Goal: Information Seeking & Learning: Learn about a topic

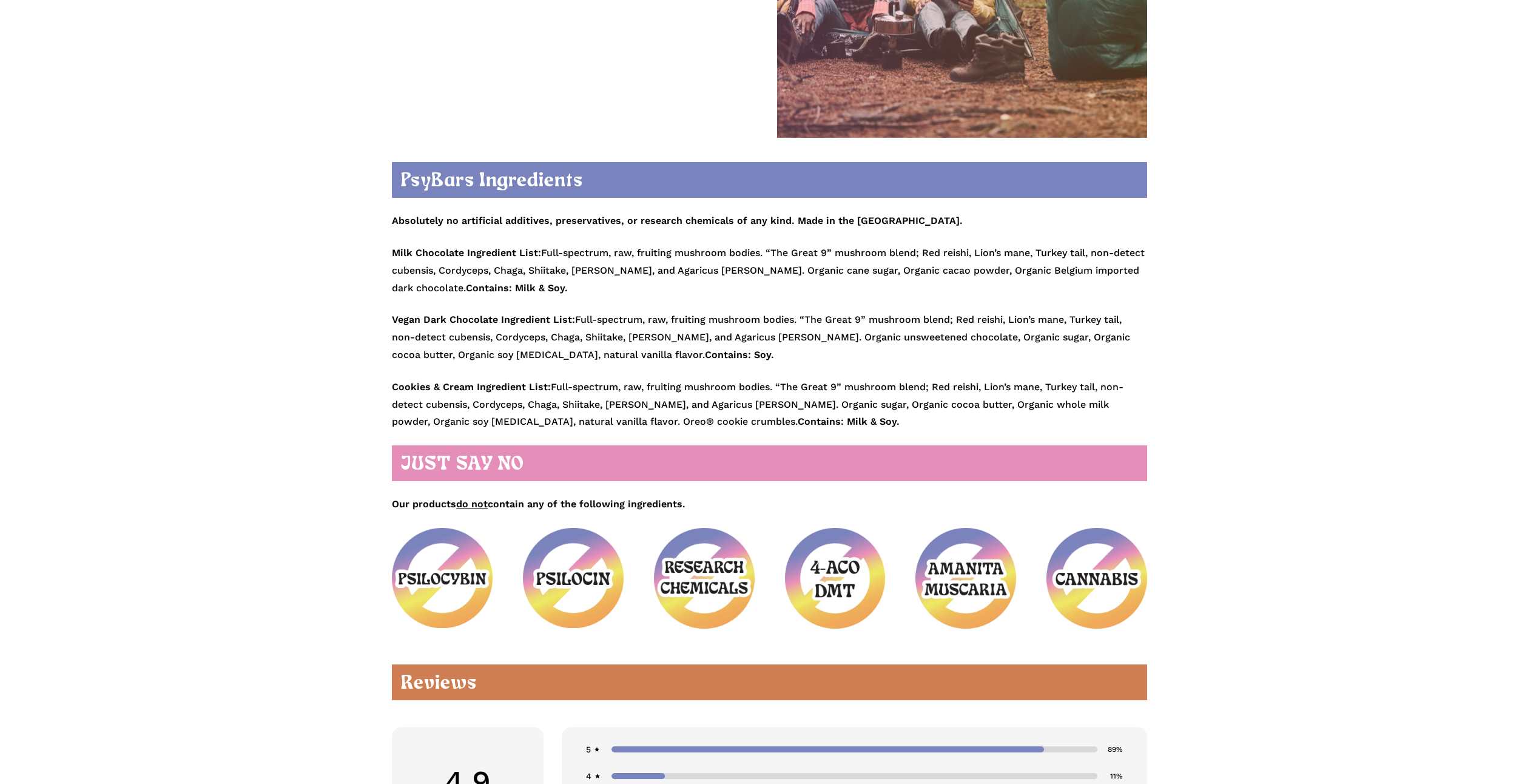
scroll to position [1335, 0]
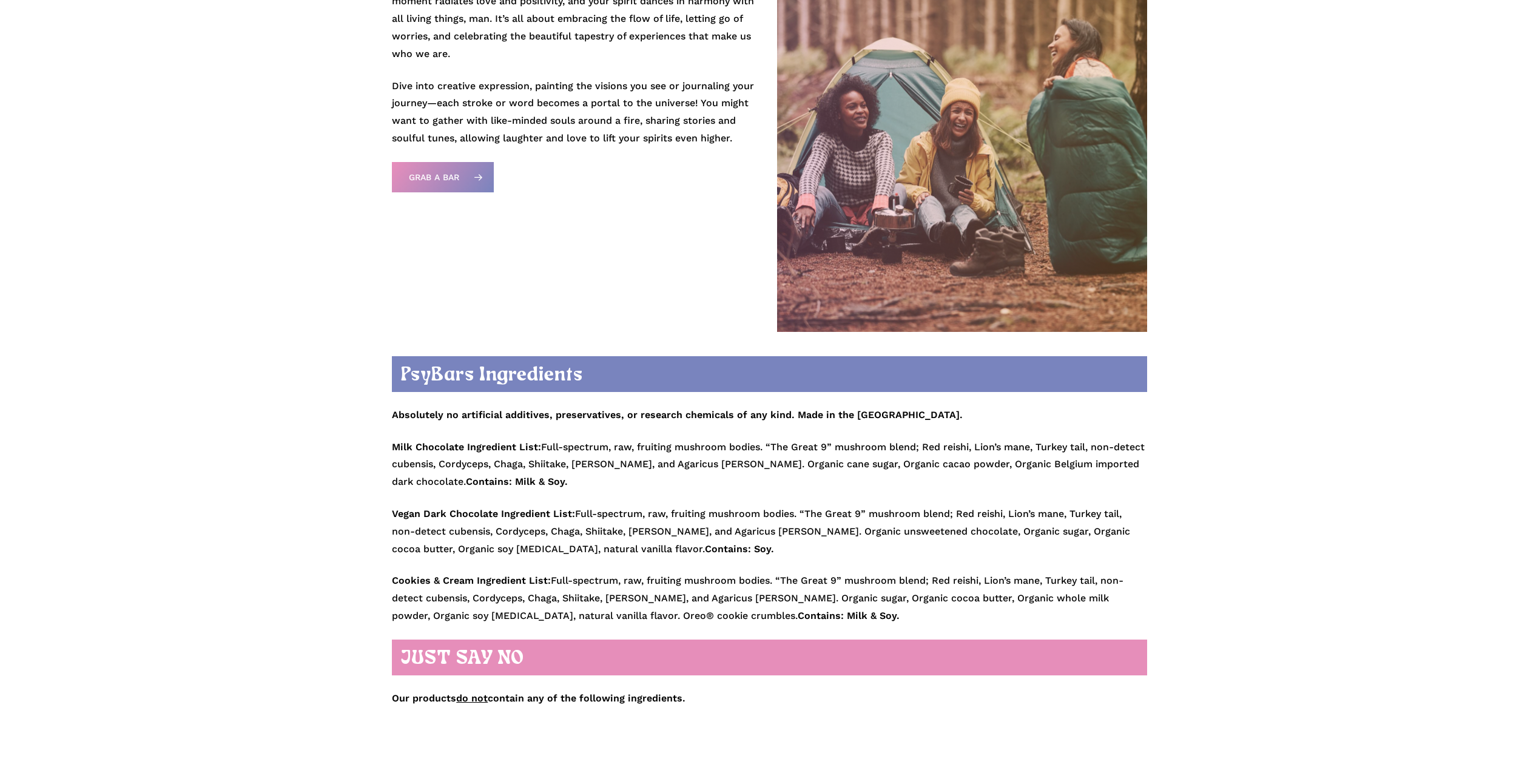
scroll to position [1346, 0]
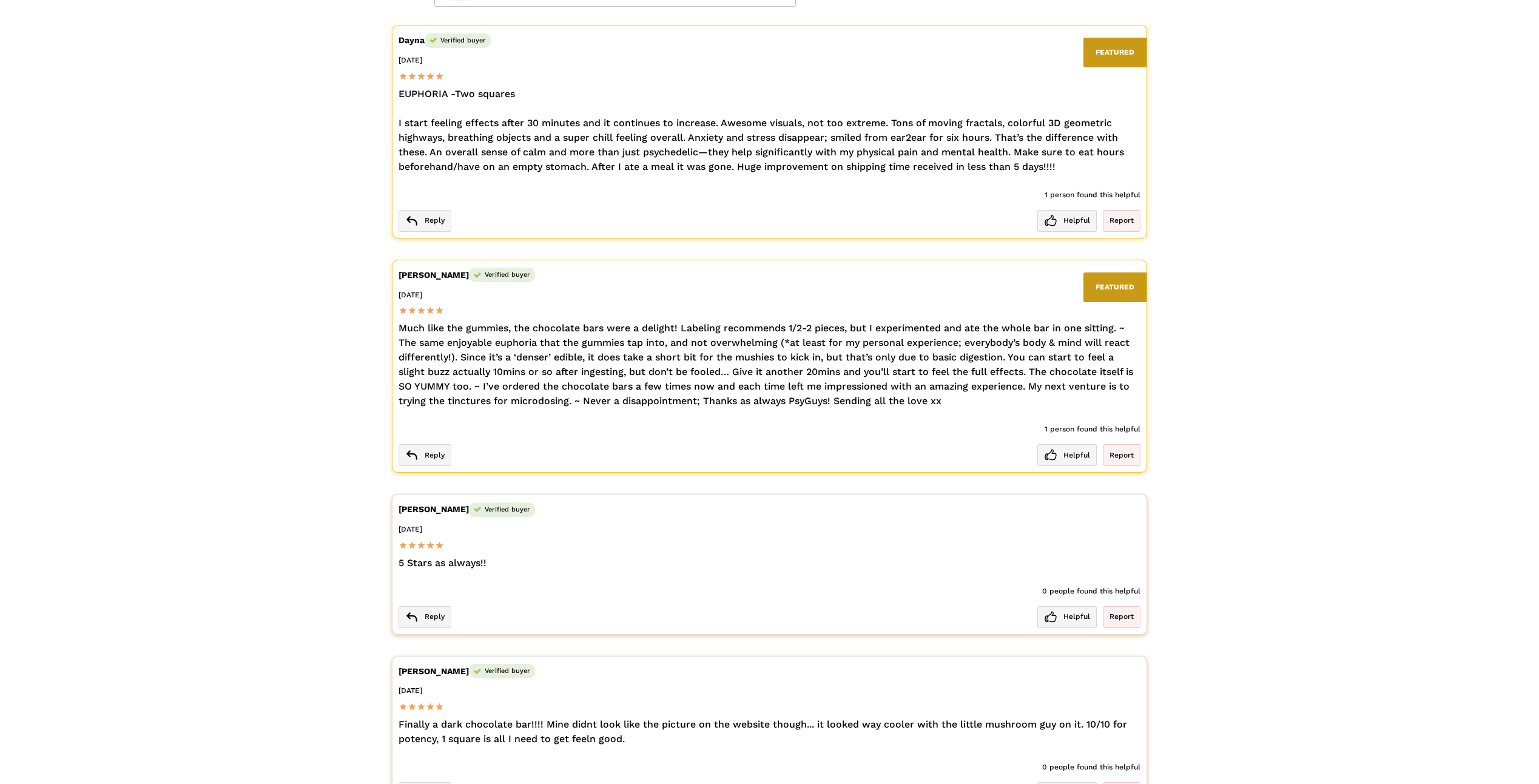
scroll to position [2815, 0]
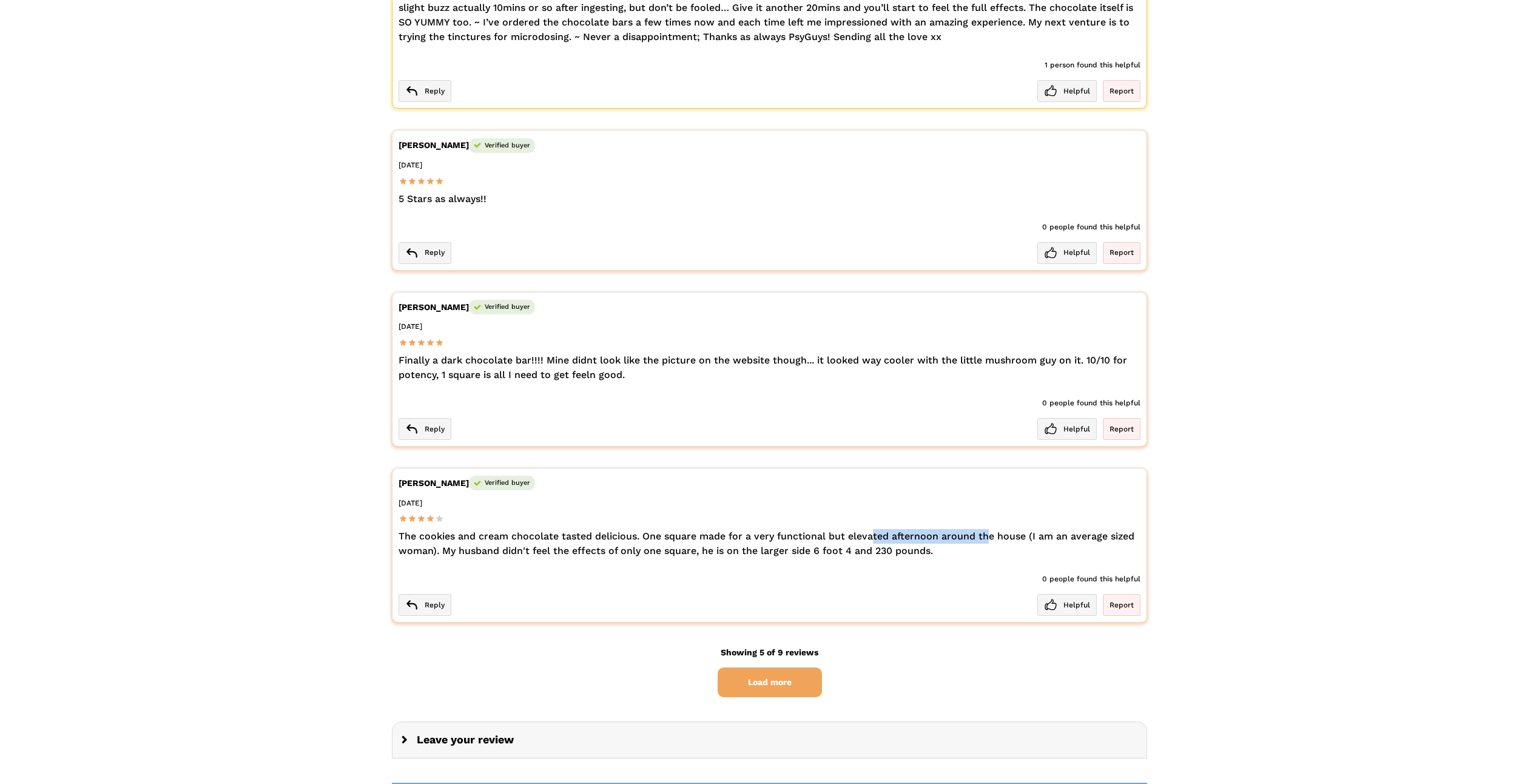
drag, startPoint x: 857, startPoint y: 536, endPoint x: 979, endPoint y: 533, distance: 122.0
click at [979, 533] on div "The cookies and cream chocolate tasted delicious. One square made for a very fu…" at bounding box center [769, 543] width 742 height 29
drag, startPoint x: 979, startPoint y: 533, endPoint x: 1270, endPoint y: 518, distance: 291.4
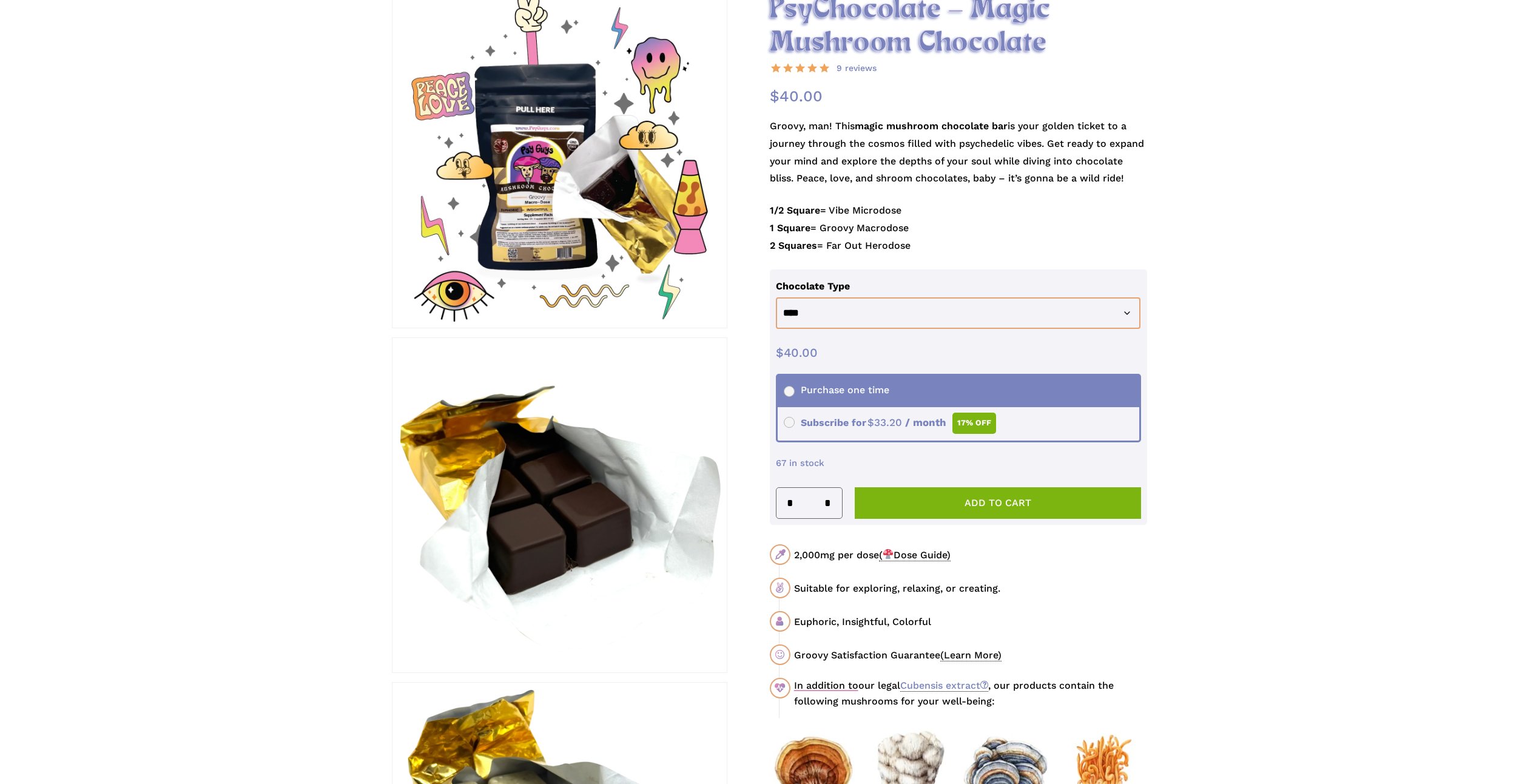
scroll to position [0, 0]
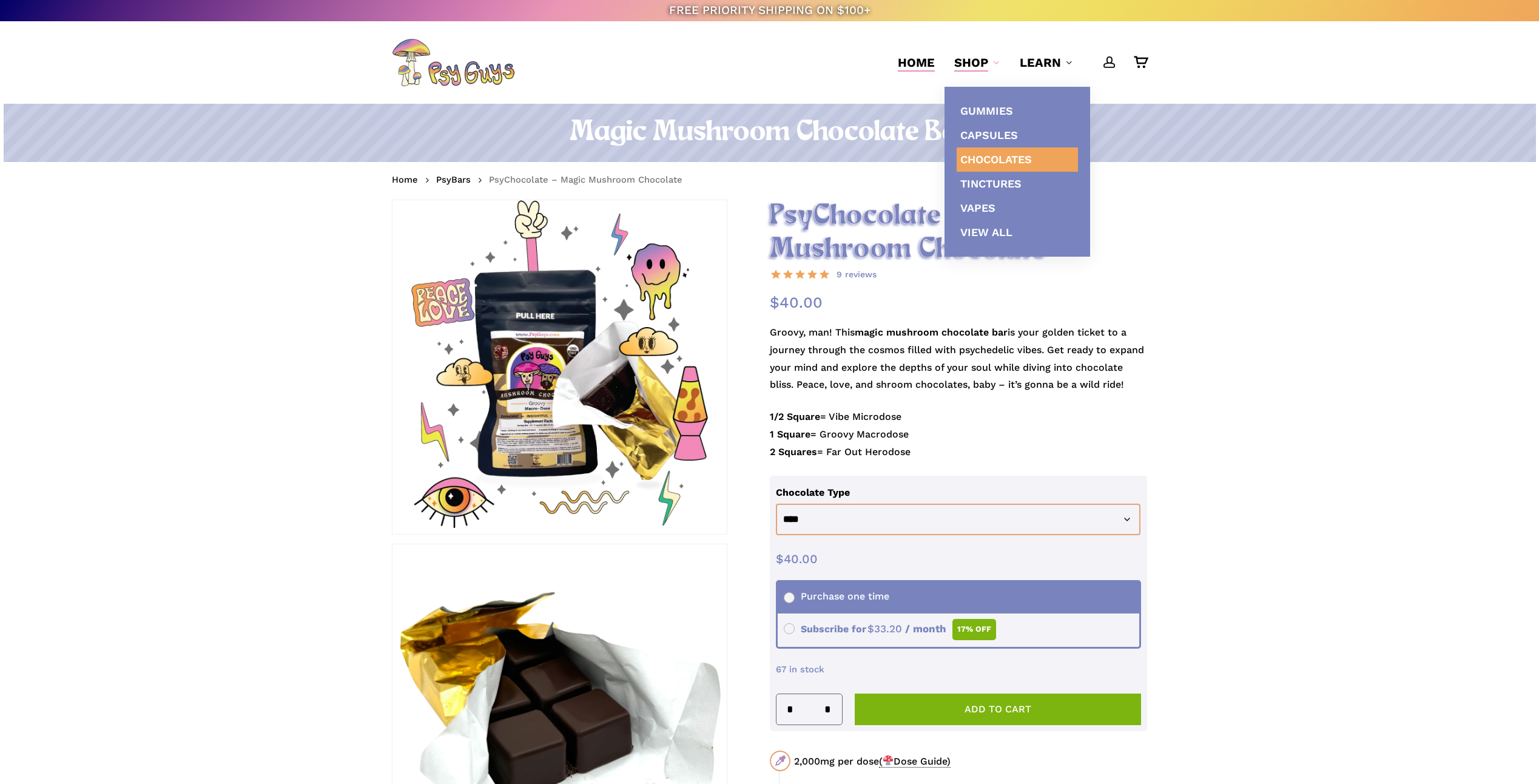
click at [924, 56] on span "Home" at bounding box center [916, 62] width 37 height 15
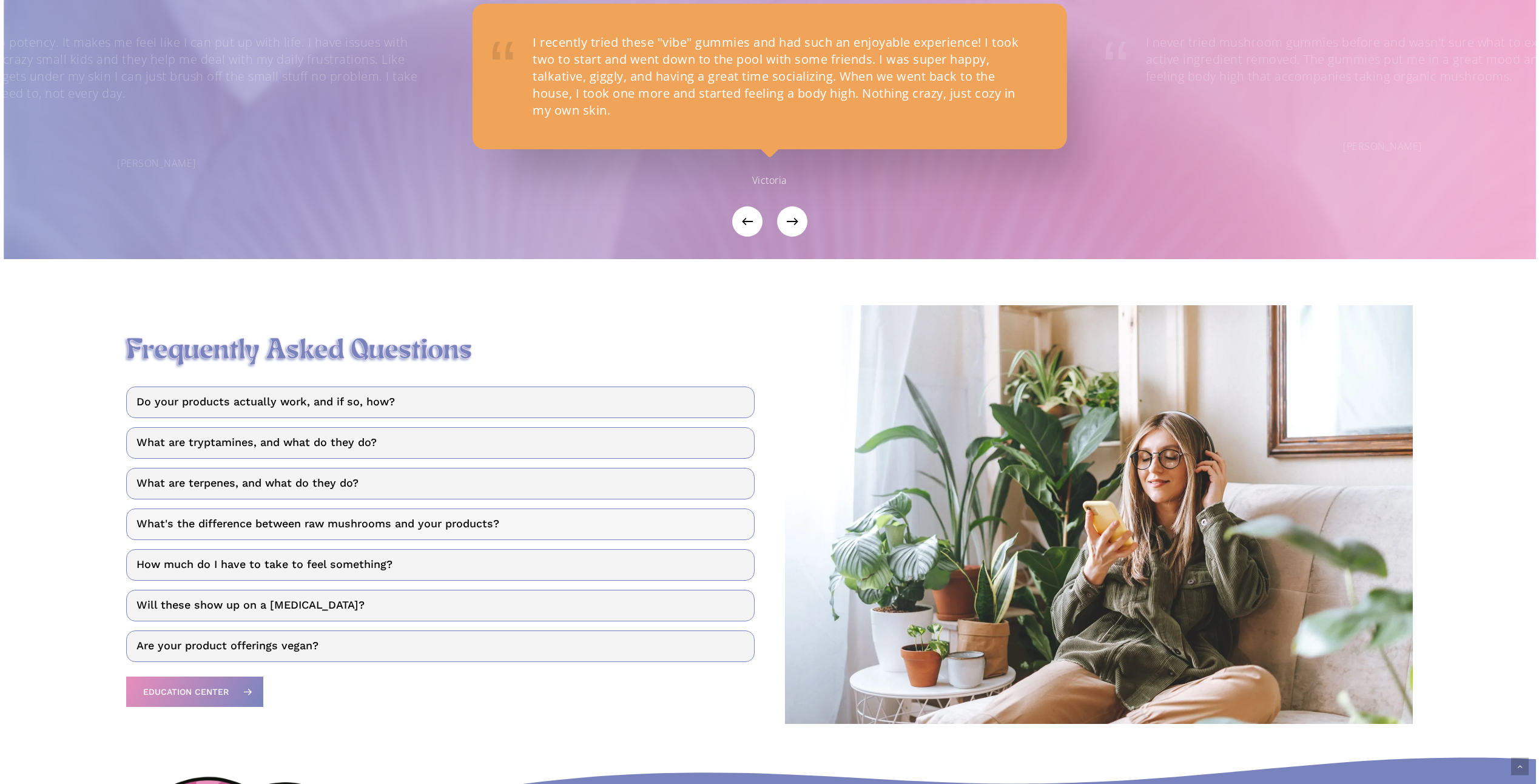
scroll to position [1815, 0]
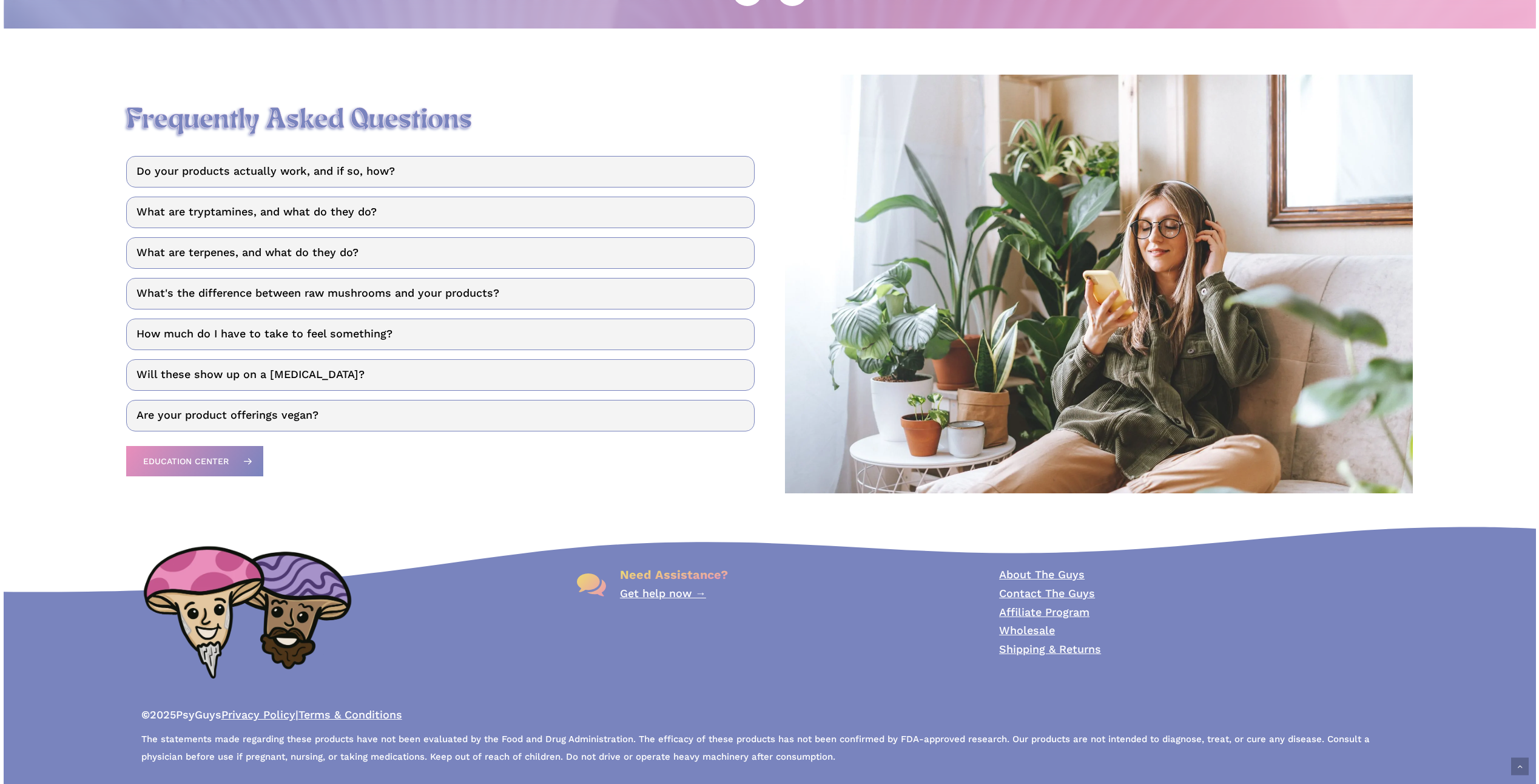
click at [1060, 572] on link "About The Guys" at bounding box center [1042, 574] width 86 height 12
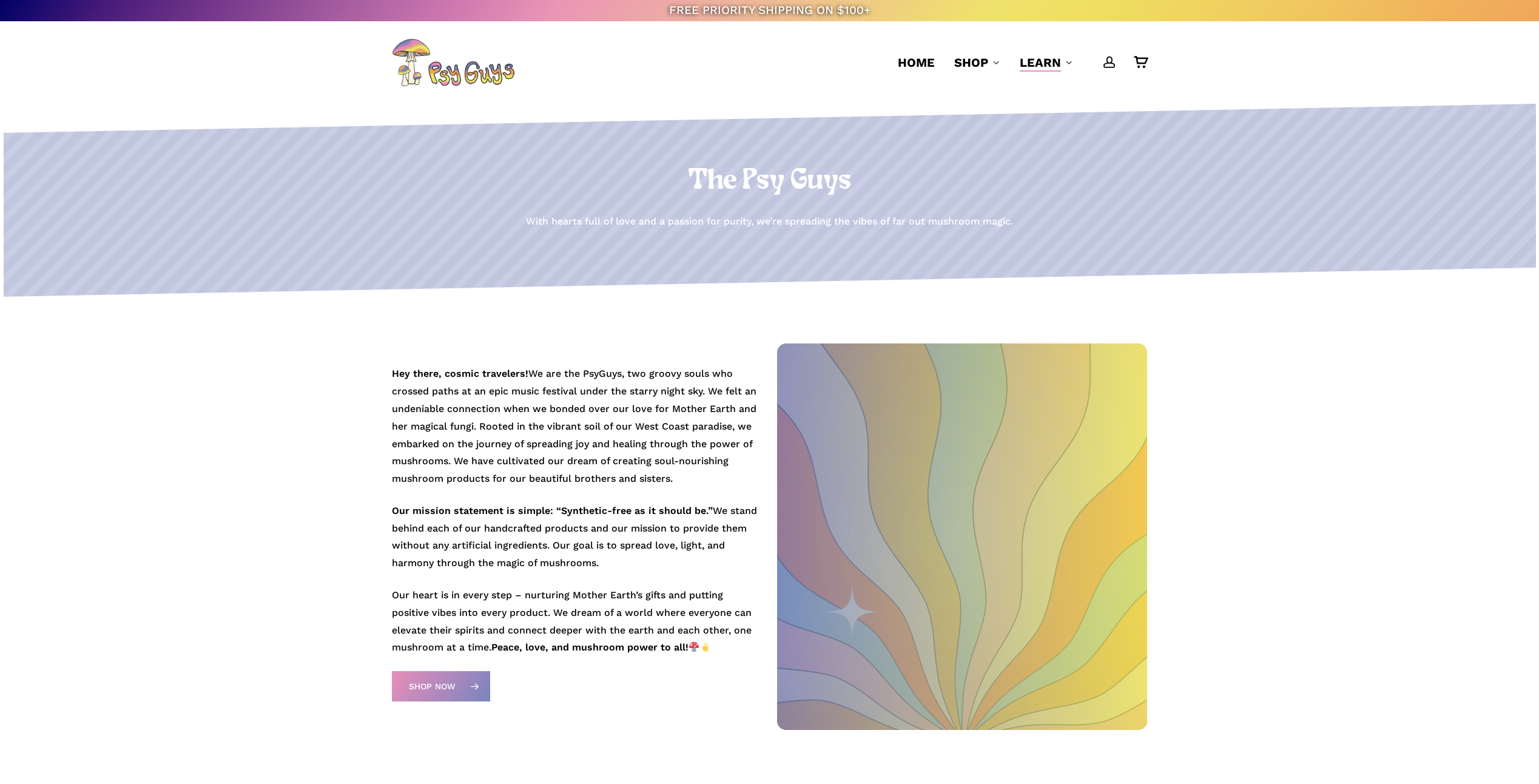
scroll to position [61, 0]
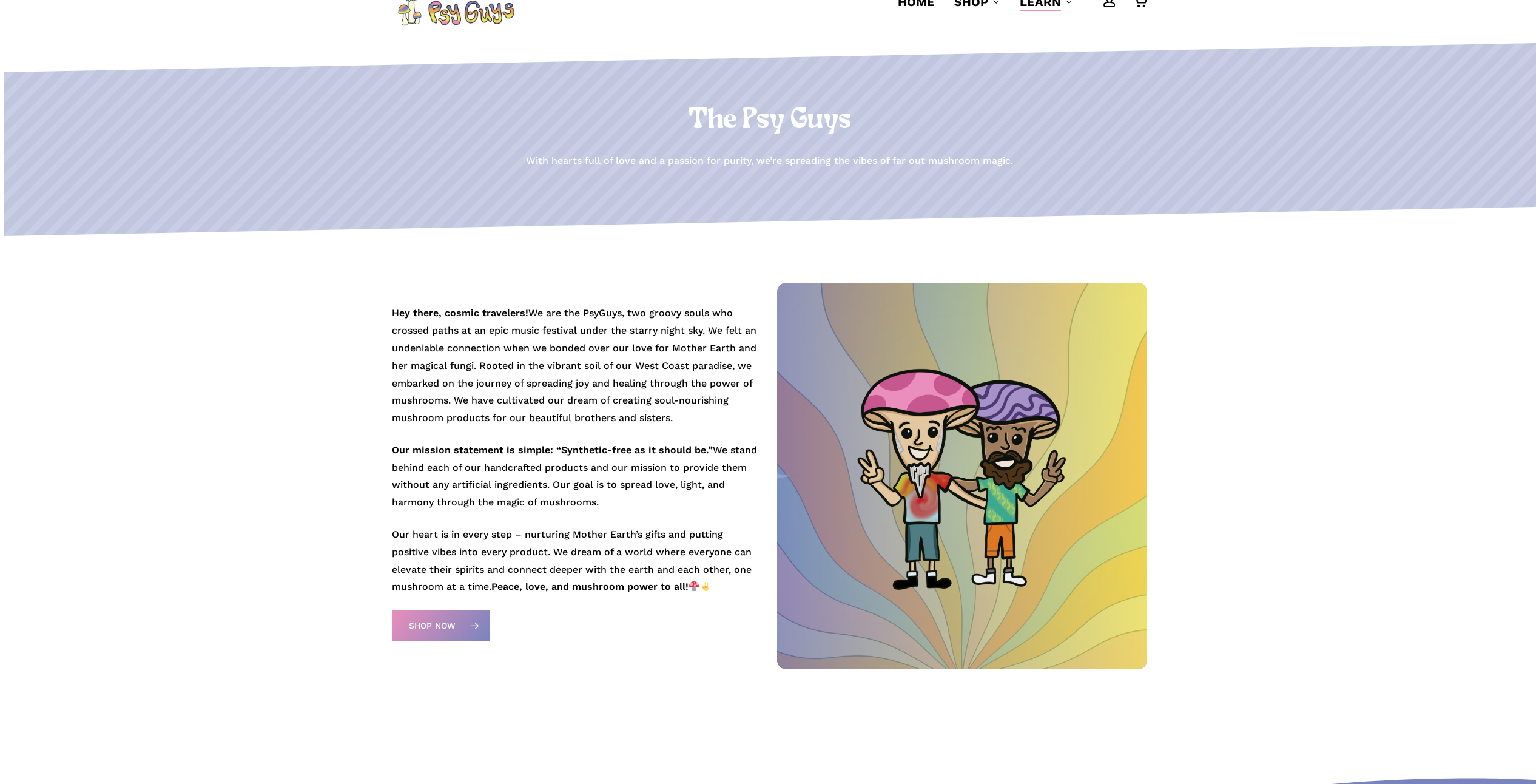
drag, startPoint x: 395, startPoint y: 318, endPoint x: 404, endPoint y: 318, distance: 9.0
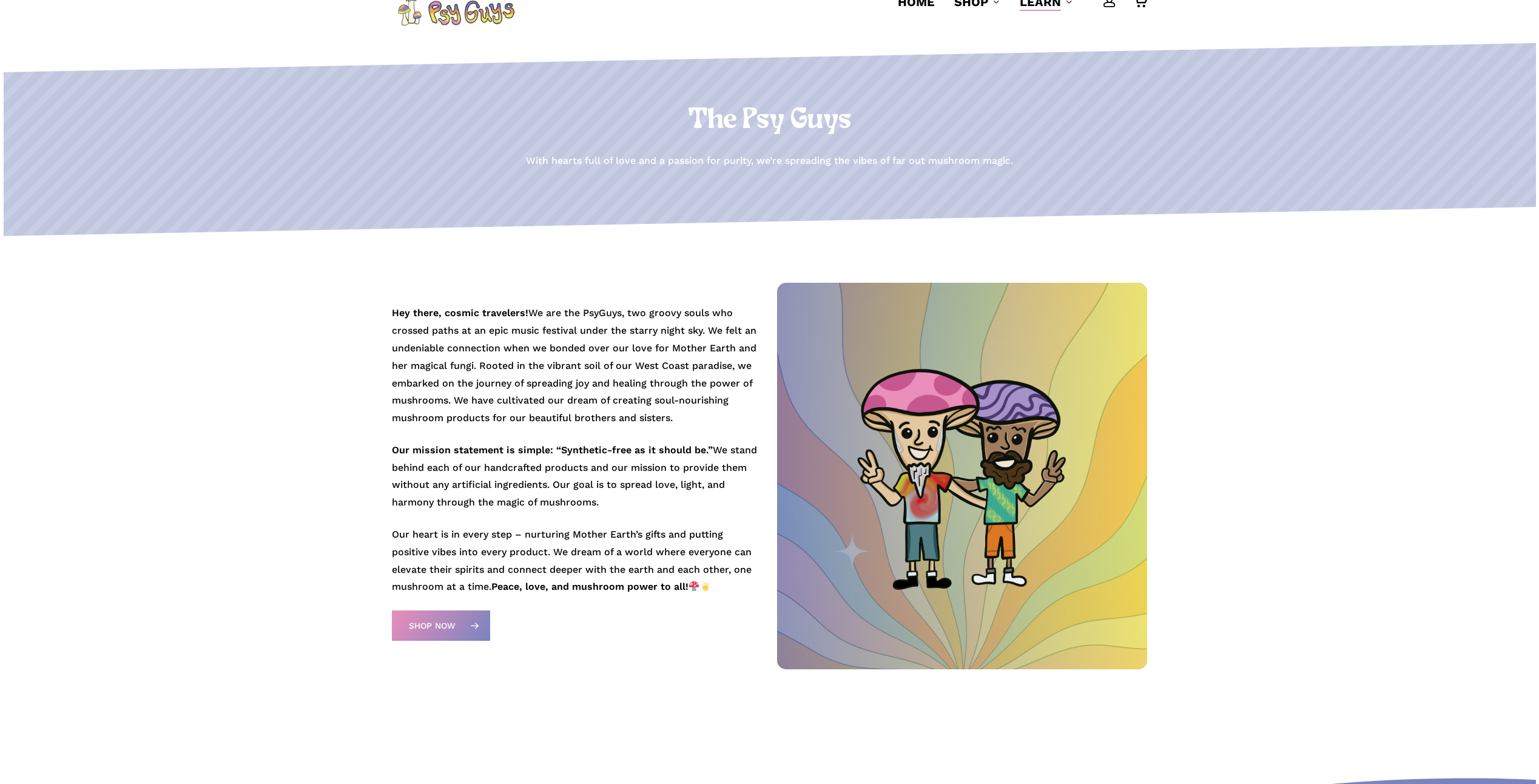
click at [404, 318] on strong "Hey there, cosmic travelers!" at bounding box center [460, 313] width 136 height 12
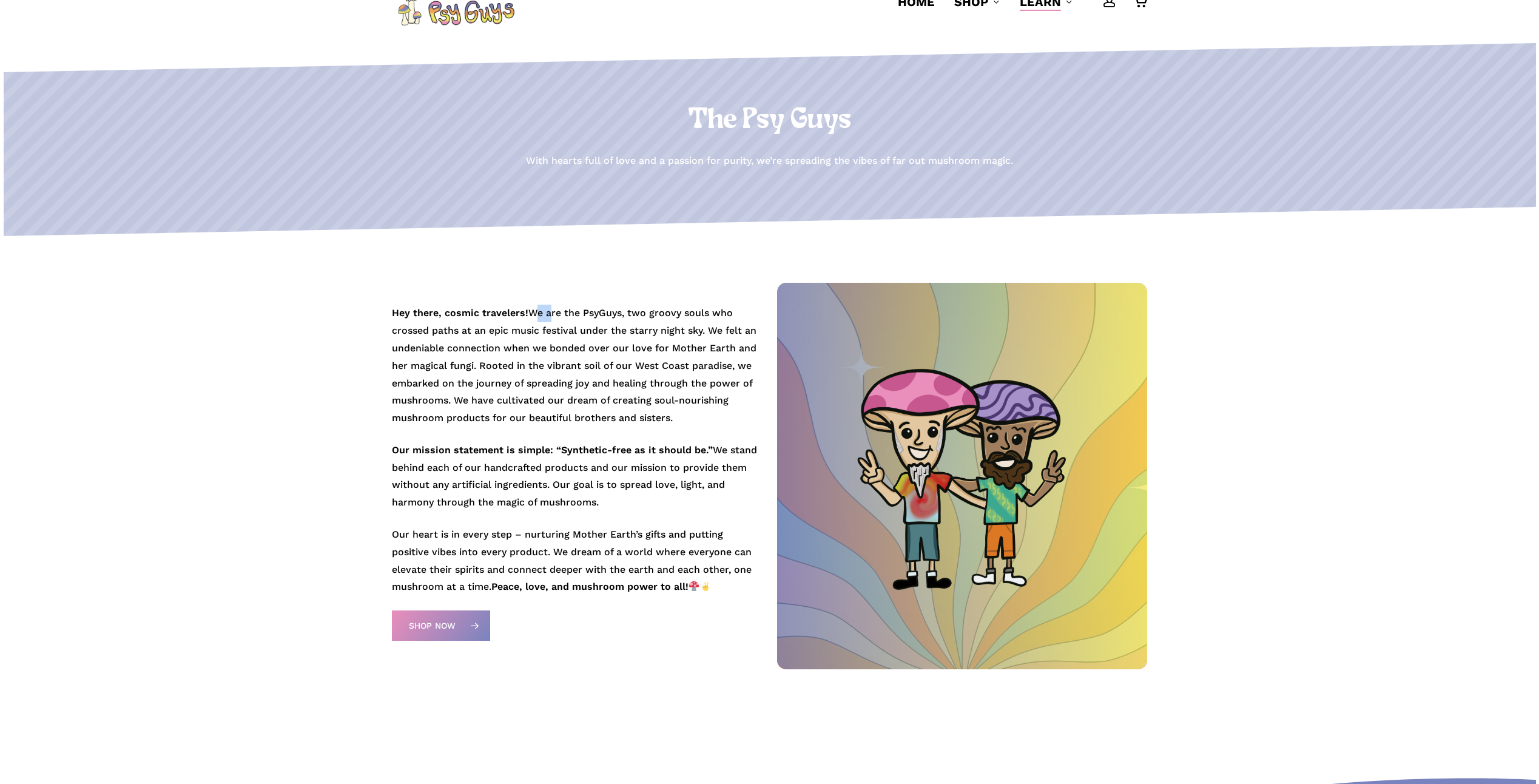
drag, startPoint x: 404, startPoint y: 318, endPoint x: 550, endPoint y: 318, distance: 146.0
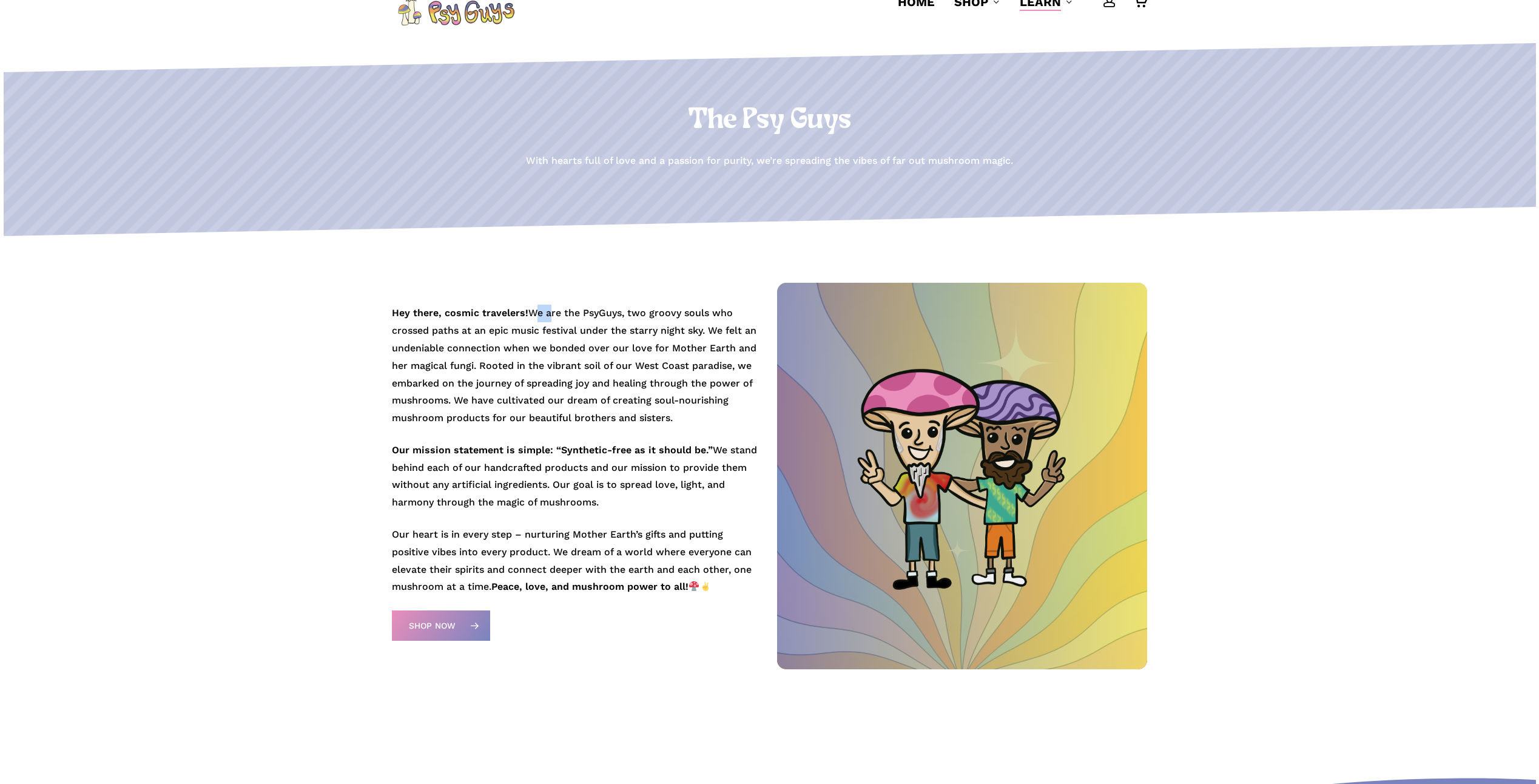
click at [550, 318] on p "Hey there, cosmic travelers! We are the PsyGuys, two groovy souls who crossed p…" at bounding box center [577, 373] width 370 height 137
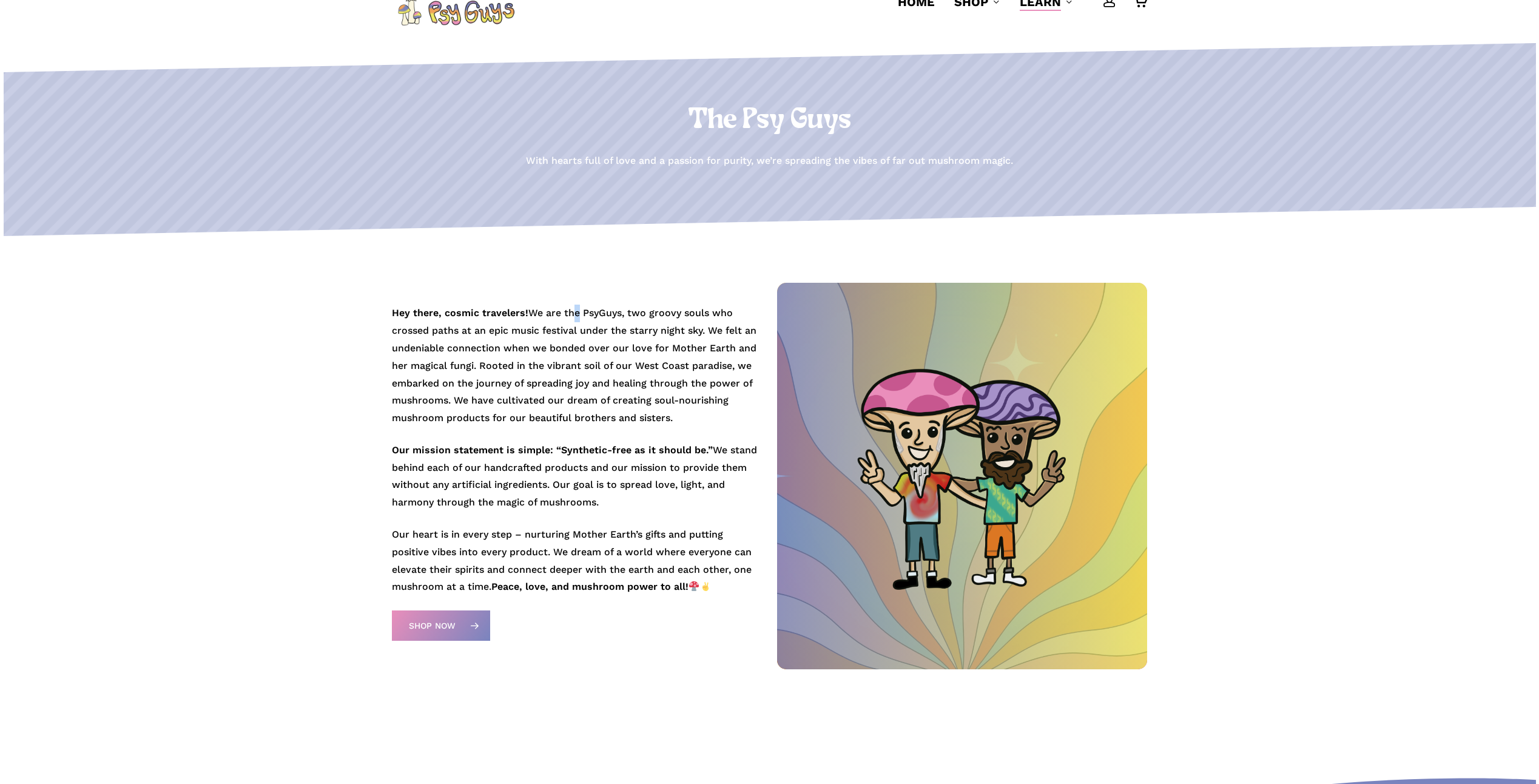
drag, startPoint x: 550, startPoint y: 318, endPoint x: 571, endPoint y: 318, distance: 21.0
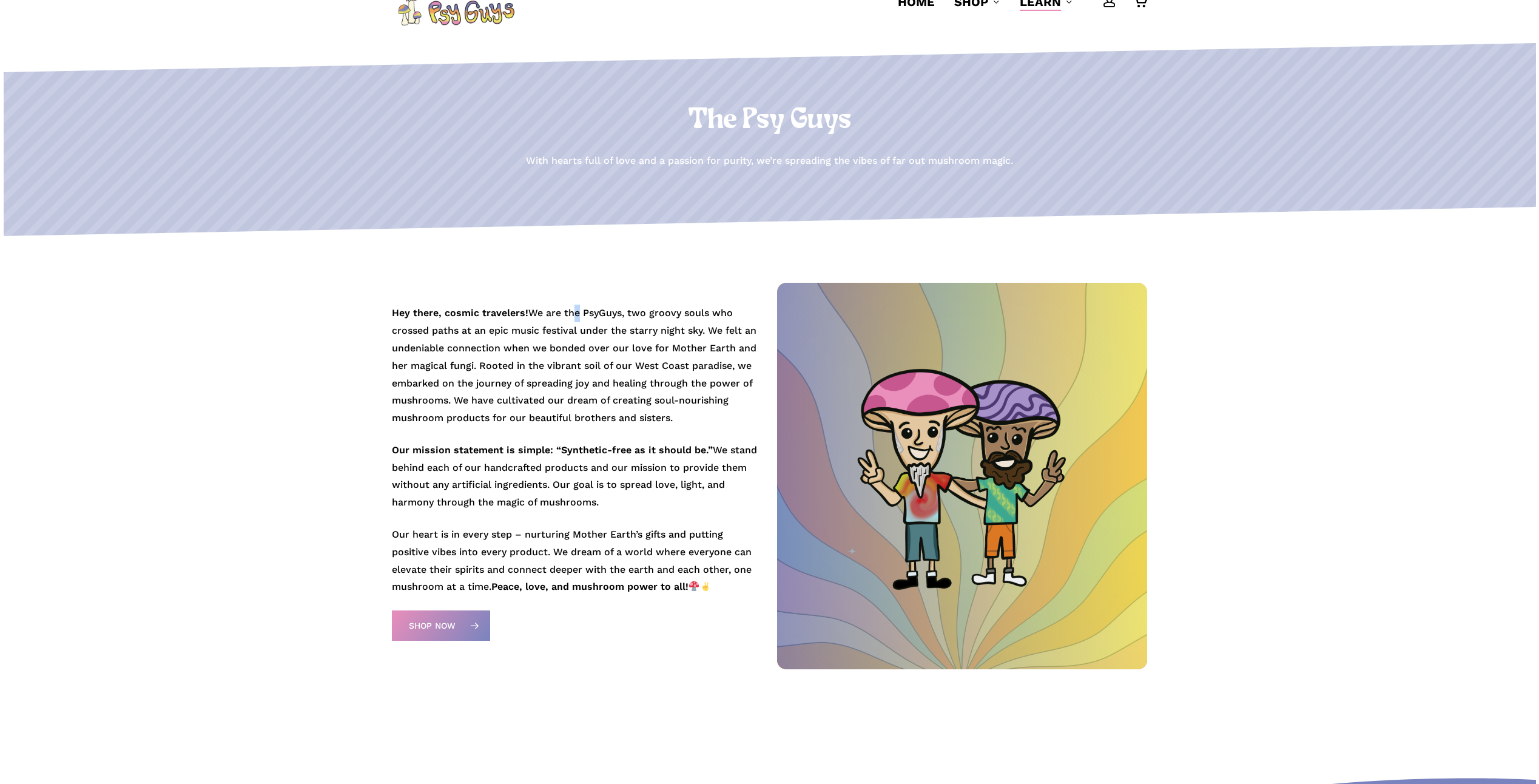
click at [571, 318] on p "Hey there, cosmic travelers! We are the PsyGuys, two groovy souls who crossed p…" at bounding box center [577, 373] width 370 height 137
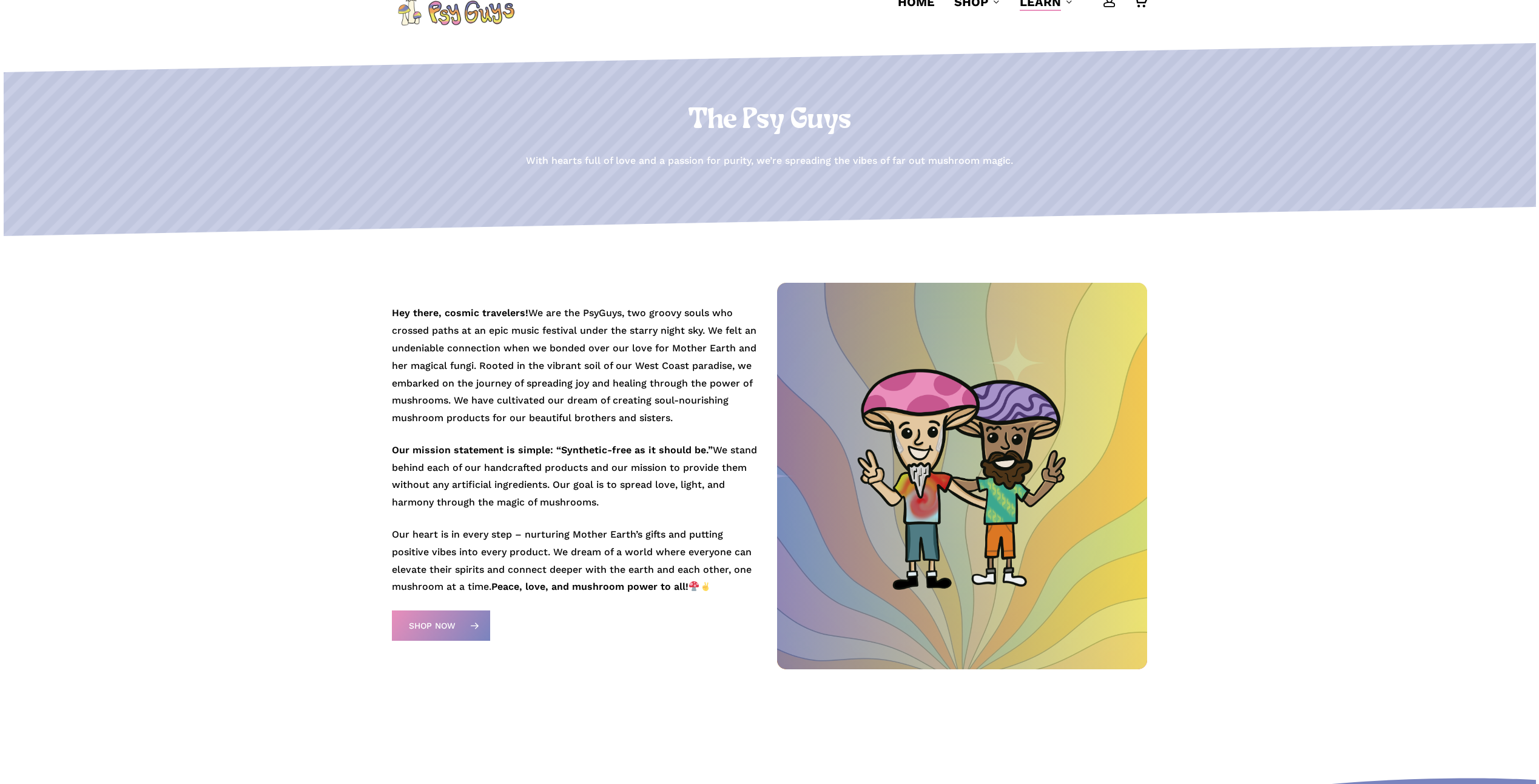
drag, startPoint x: 571, startPoint y: 318, endPoint x: 619, endPoint y: 313, distance: 48.3
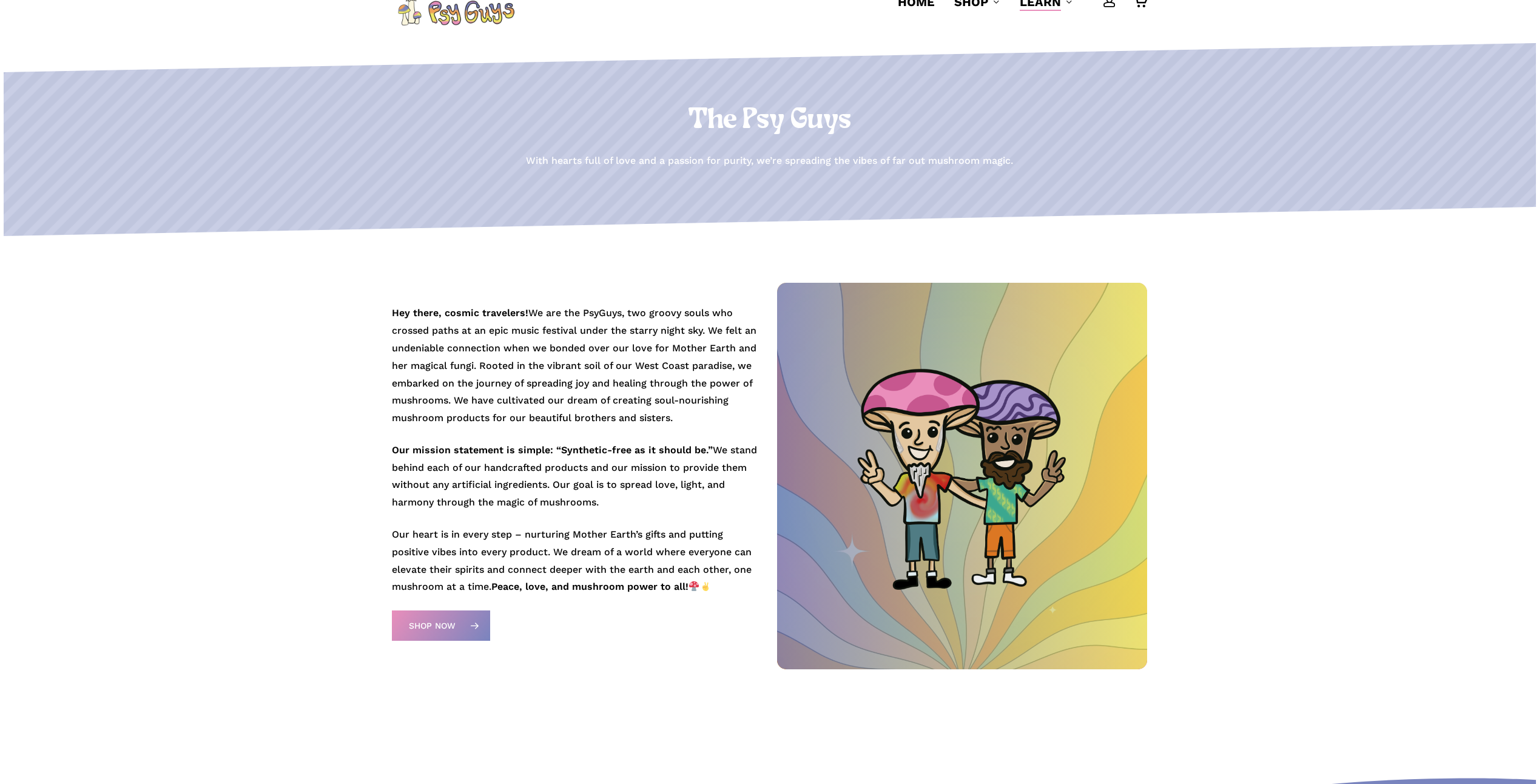
click at [619, 313] on p "Hey there, cosmic travelers! We are the PsyGuys, two groovy souls who crossed p…" at bounding box center [577, 373] width 370 height 137
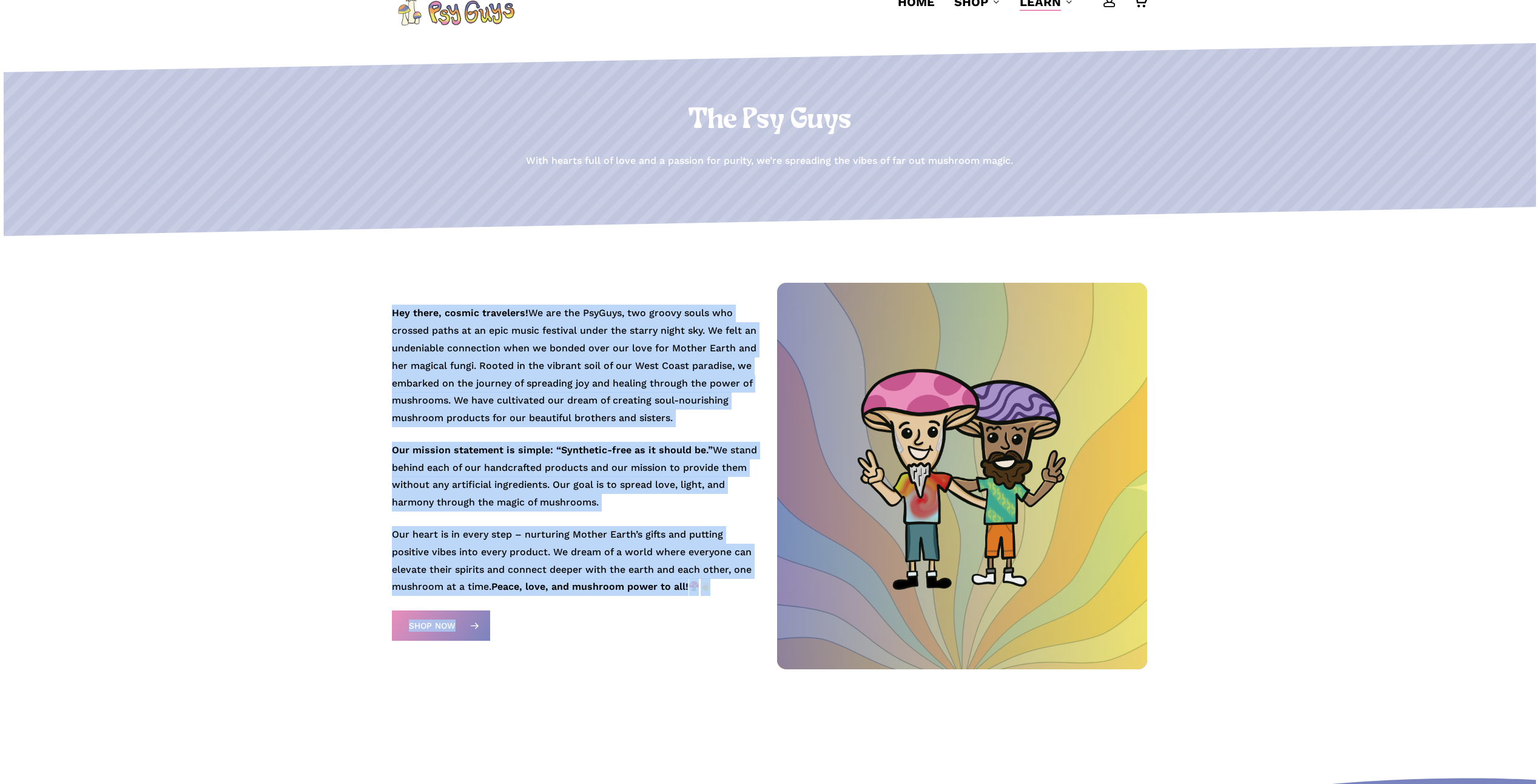
drag, startPoint x: 380, startPoint y: 331, endPoint x: 776, endPoint y: 326, distance: 396.0
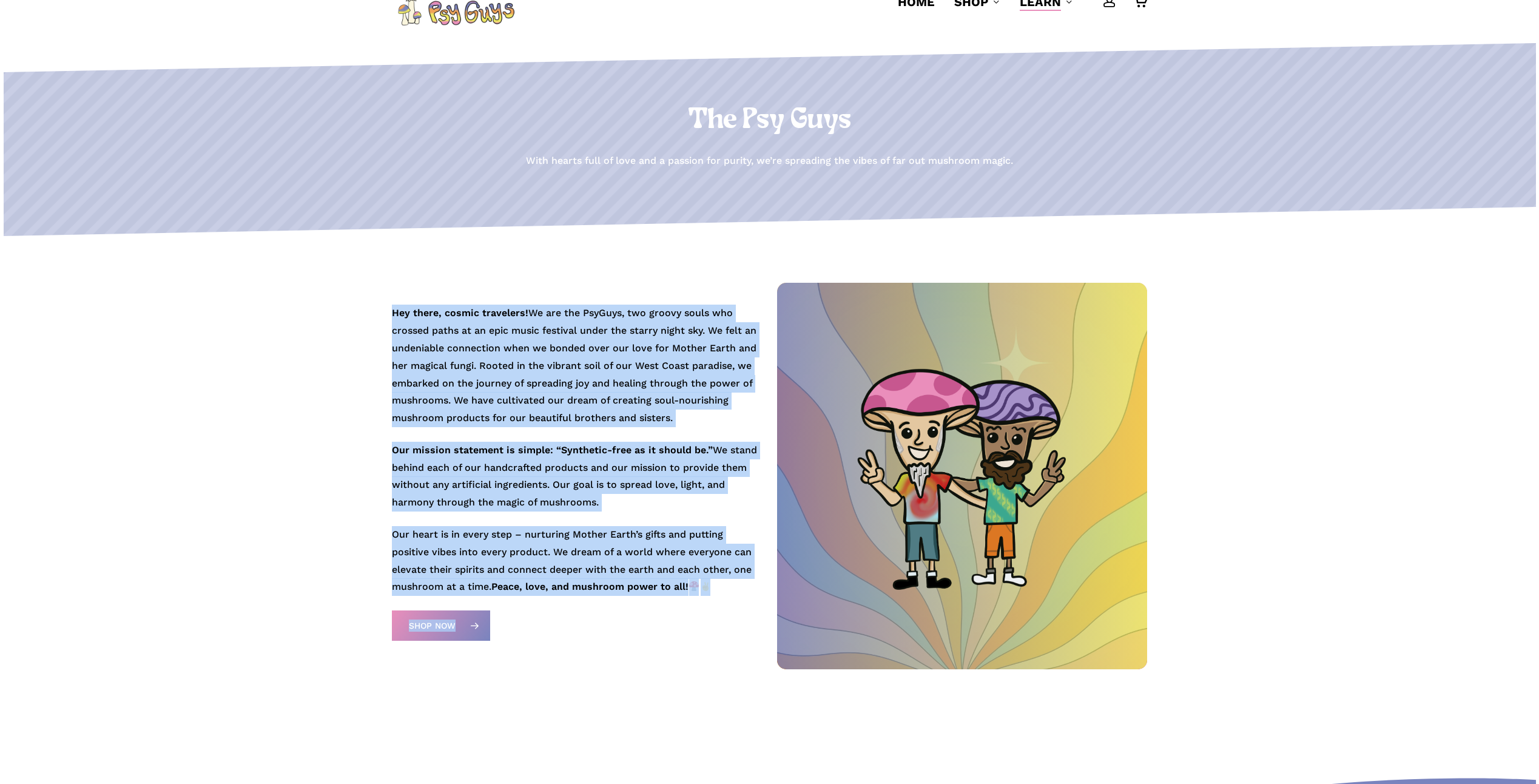
click at [776, 326] on div "Hey there, cosmic travelers! We are the PsyGuys, two groovy souls who crossed p…" at bounding box center [769, 453] width 755 height 433
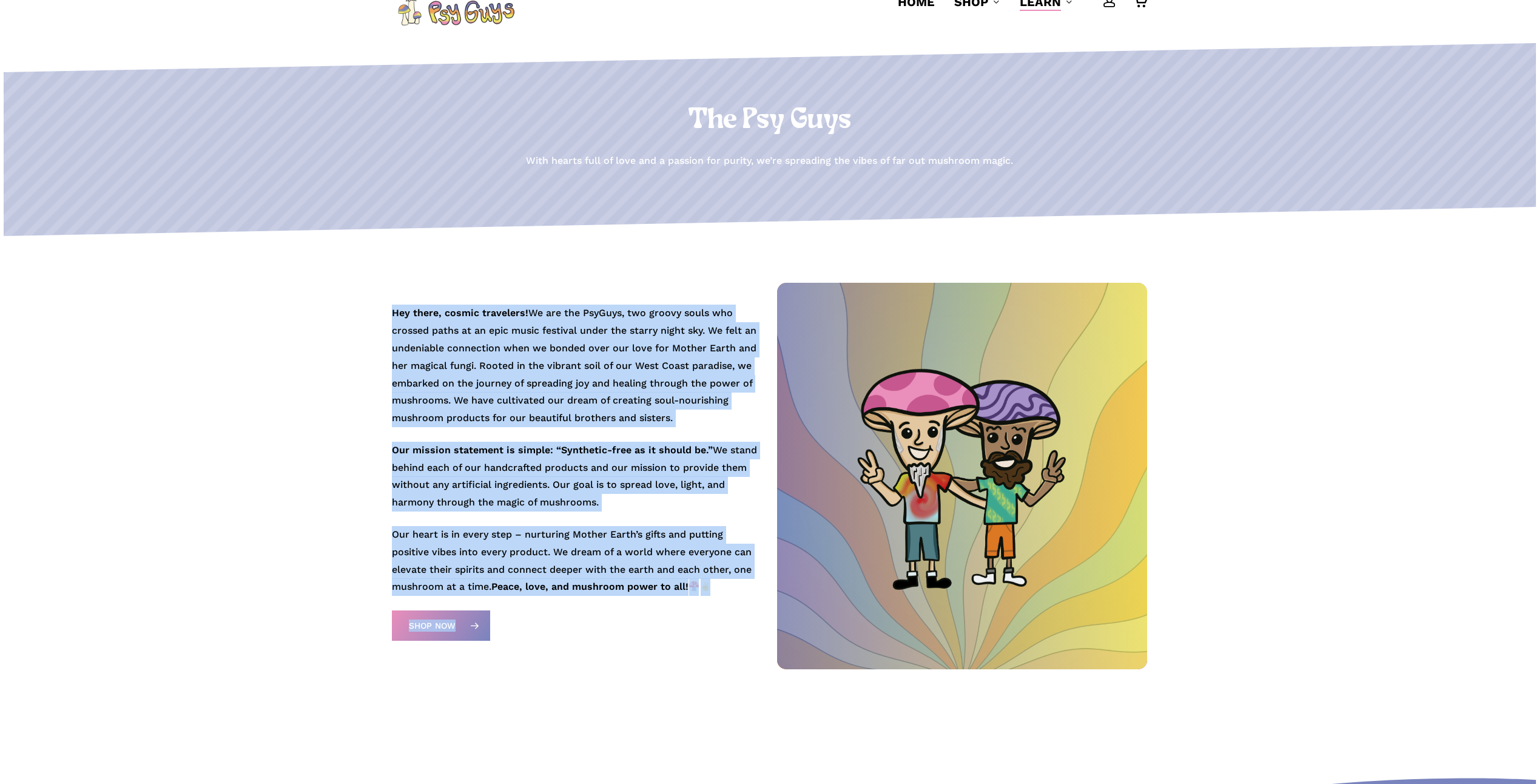
click at [540, 349] on p "Hey there, cosmic travelers! We are the PsyGuys, two groovy souls who crossed p…" at bounding box center [577, 373] width 370 height 137
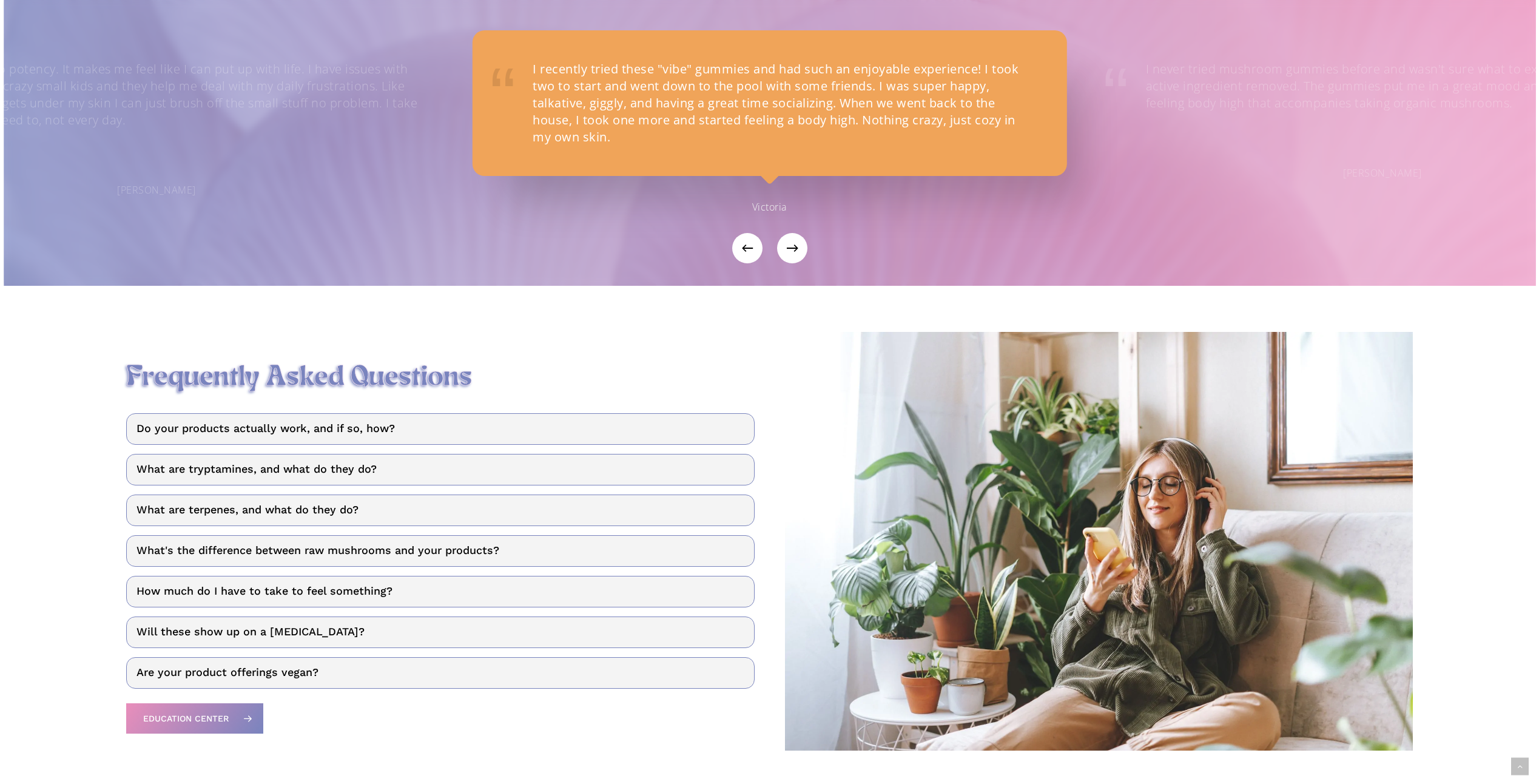
scroll to position [1815, 0]
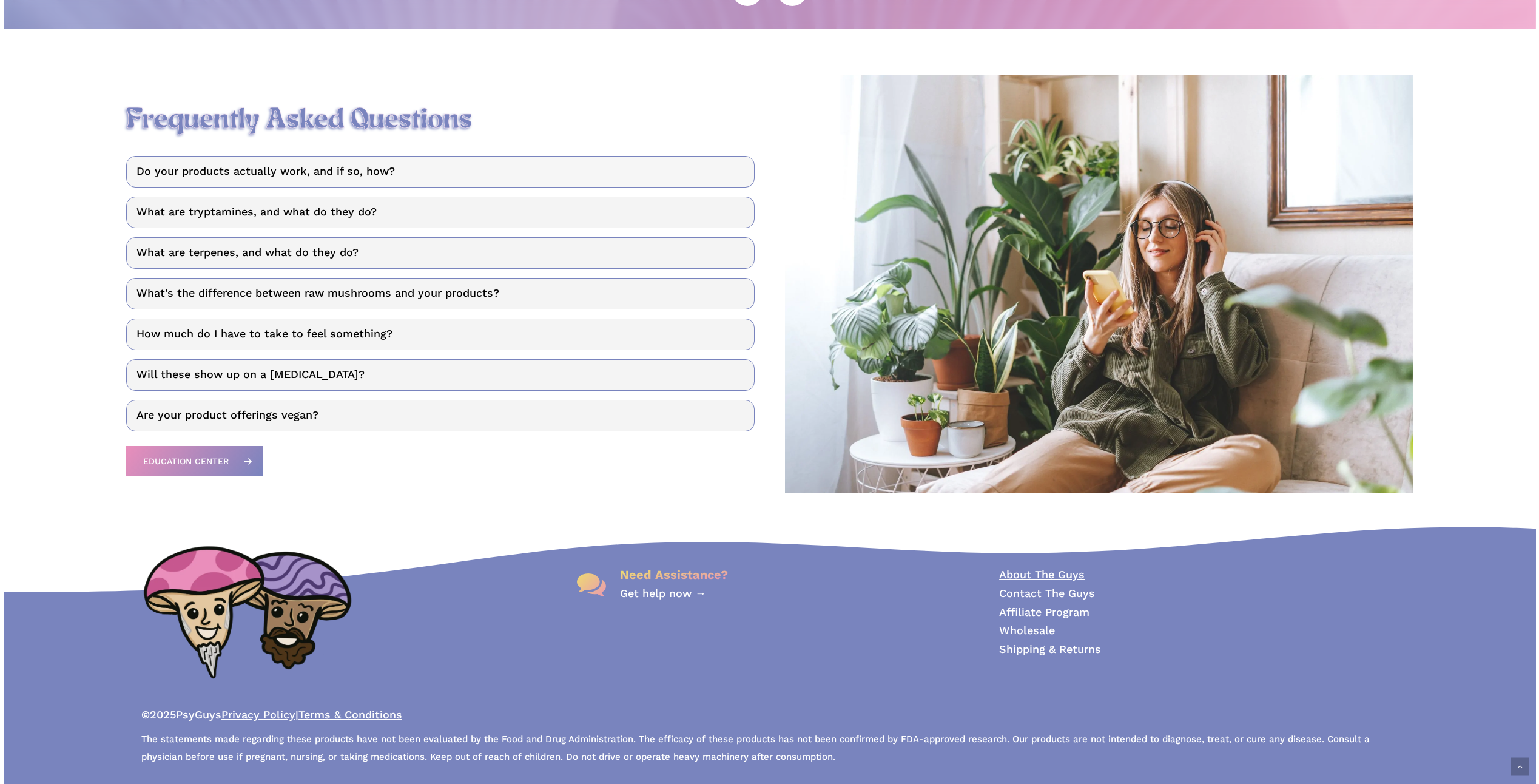
click at [404, 161] on link "Do your products actually work, and if so, how?" at bounding box center [440, 172] width 628 height 32
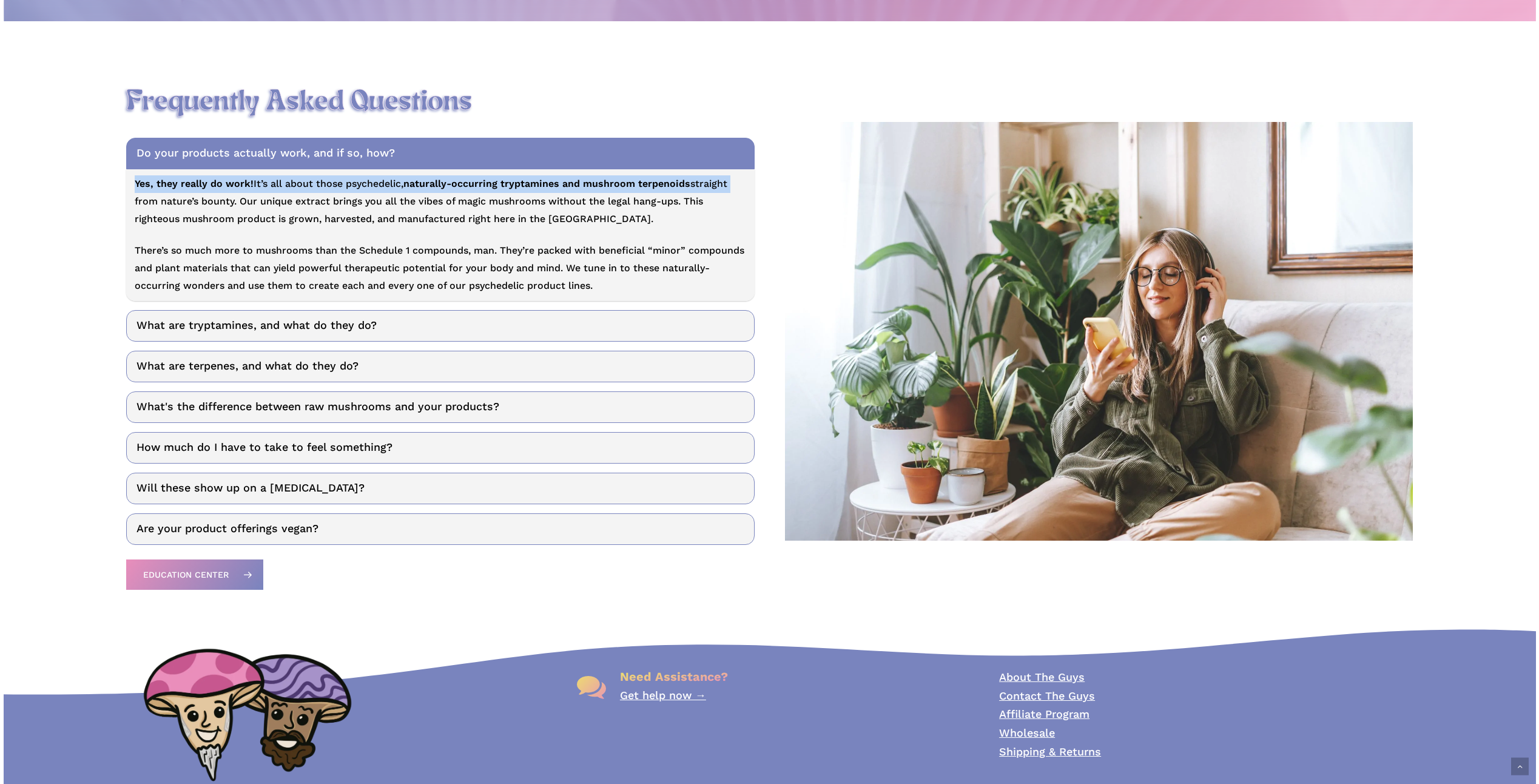
drag, startPoint x: 131, startPoint y: 190, endPoint x: 727, endPoint y: 190, distance: 596.0
click at [727, 190] on p "Yes, they really do work! It’s all about those psychedelic, naturally-occurring…" at bounding box center [440, 208] width 611 height 66
drag, startPoint x: 727, startPoint y: 190, endPoint x: 684, endPoint y: 197, distance: 43.6
click at [684, 197] on p "Yes, they really do work! It’s all about those psychedelic, naturally-occurring…" at bounding box center [440, 208] width 611 height 66
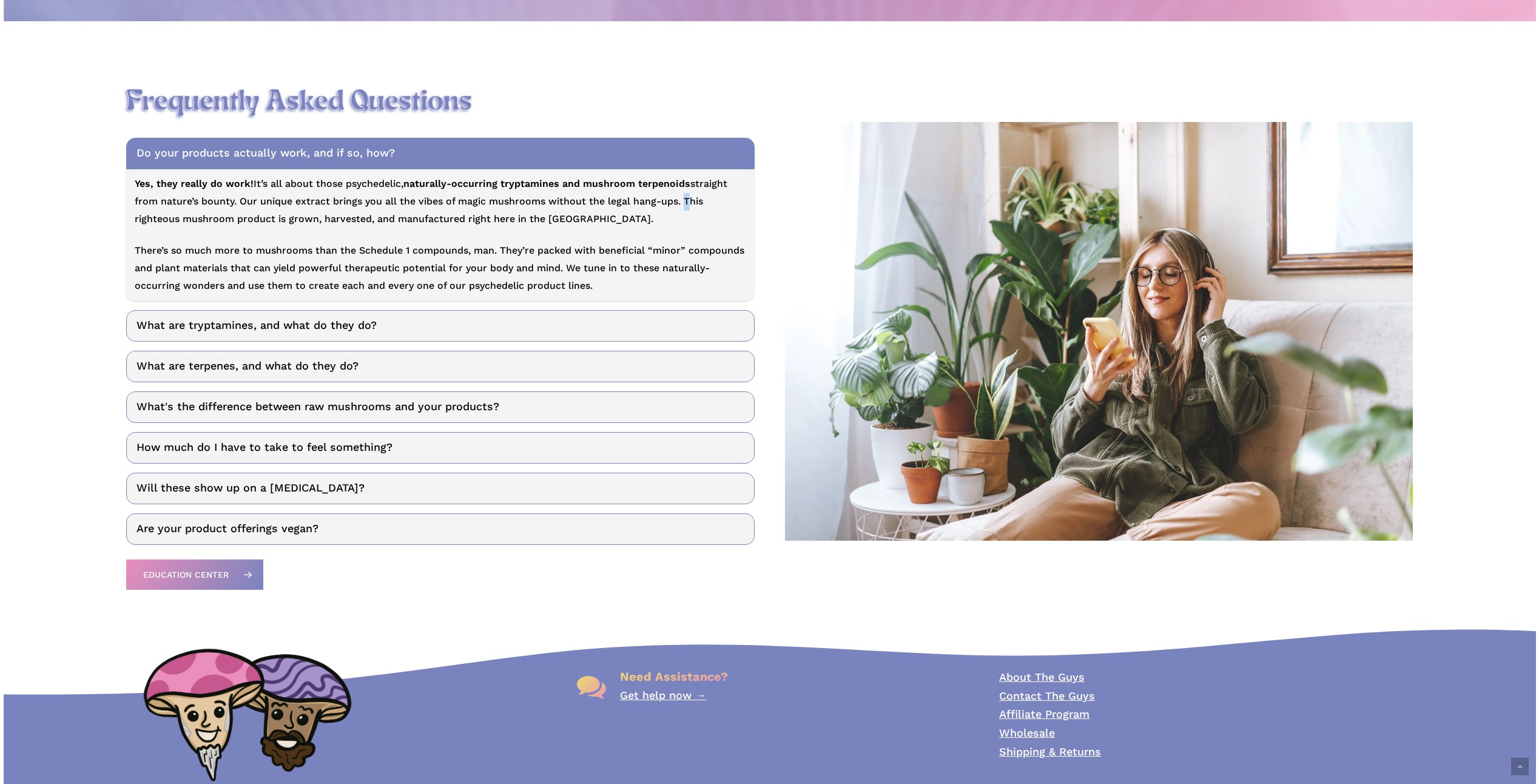
click at [677, 207] on p "Yes, they really do work! It’s all about those psychedelic, naturally-occurring…" at bounding box center [440, 208] width 611 height 66
click at [677, 208] on p "Yes, they really do work! It’s all about those psychedelic, naturally-occurring…" at bounding box center [440, 208] width 611 height 66
drag, startPoint x: 677, startPoint y: 207, endPoint x: 708, endPoint y: 219, distance: 33.2
click at [708, 219] on p "Yes, they really do work! It’s all about those psychedelic, naturally-occurring…" at bounding box center [440, 208] width 611 height 66
drag, startPoint x: 708, startPoint y: 219, endPoint x: 580, endPoint y: 229, distance: 128.4
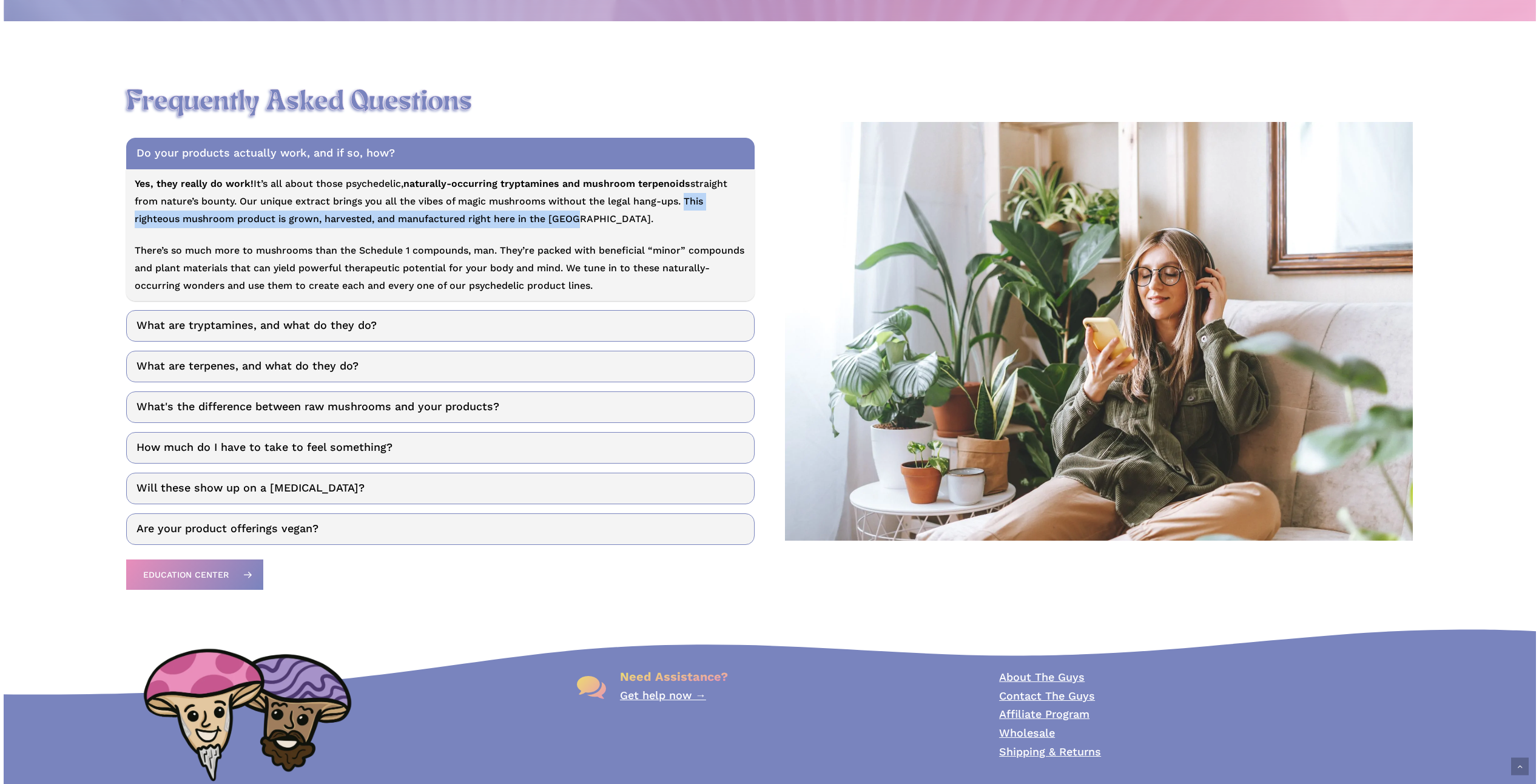
click at [580, 229] on p "Yes, they really do work! It’s all about those psychedelic, naturally-occurring…" at bounding box center [440, 208] width 611 height 66
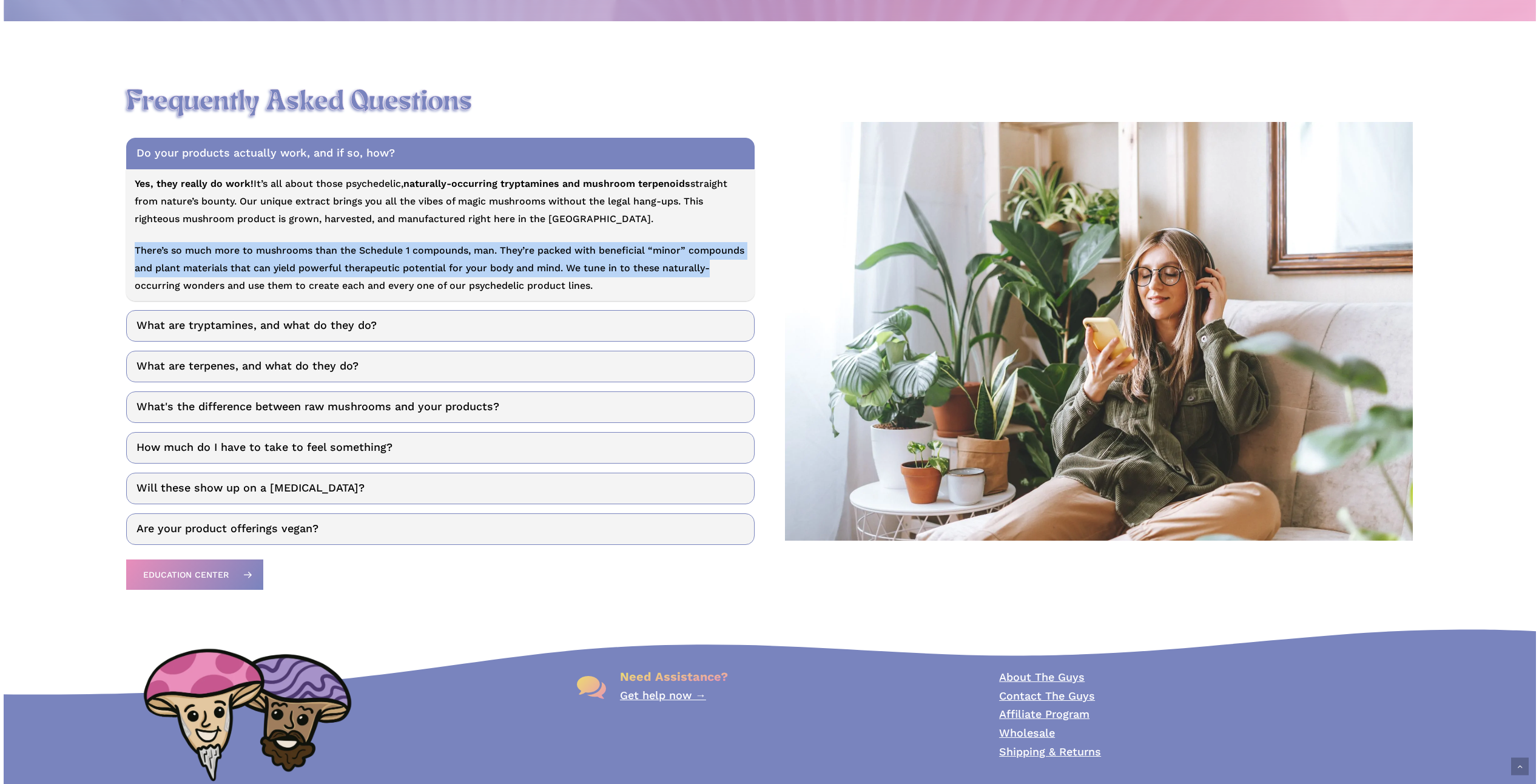
drag, startPoint x: 134, startPoint y: 257, endPoint x: 713, endPoint y: 273, distance: 579.2
click at [713, 273] on p "There’s so much more to mushrooms than the Schedule 1 compounds, man. They’re p…" at bounding box center [440, 267] width 611 height 52
click at [710, 273] on p "There’s so much more to mushrooms than the Schedule 1 compounds, man. They’re p…" at bounding box center [440, 267] width 611 height 52
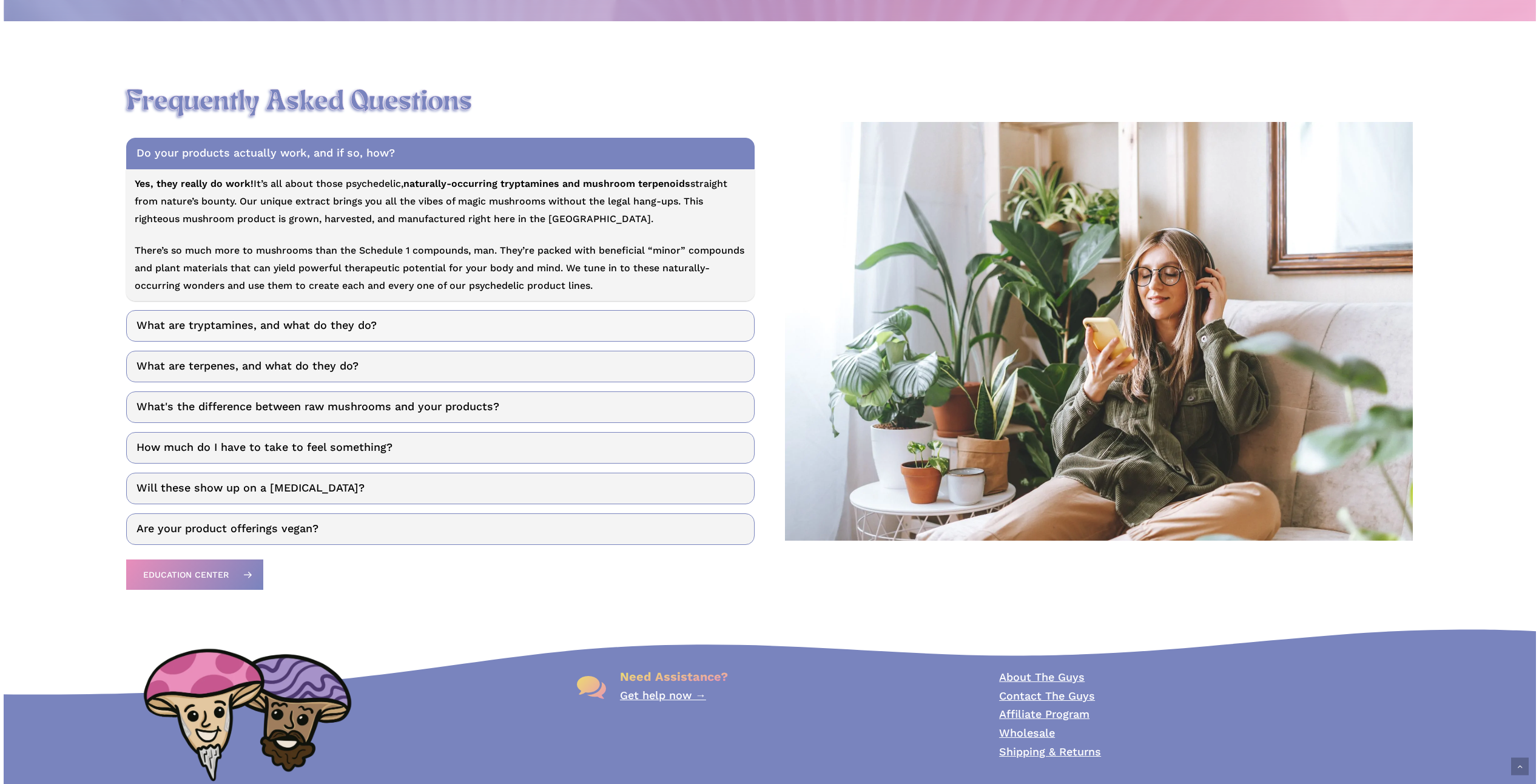
click at [261, 333] on link "What are tryptamines, and what do they do?" at bounding box center [440, 326] width 628 height 32
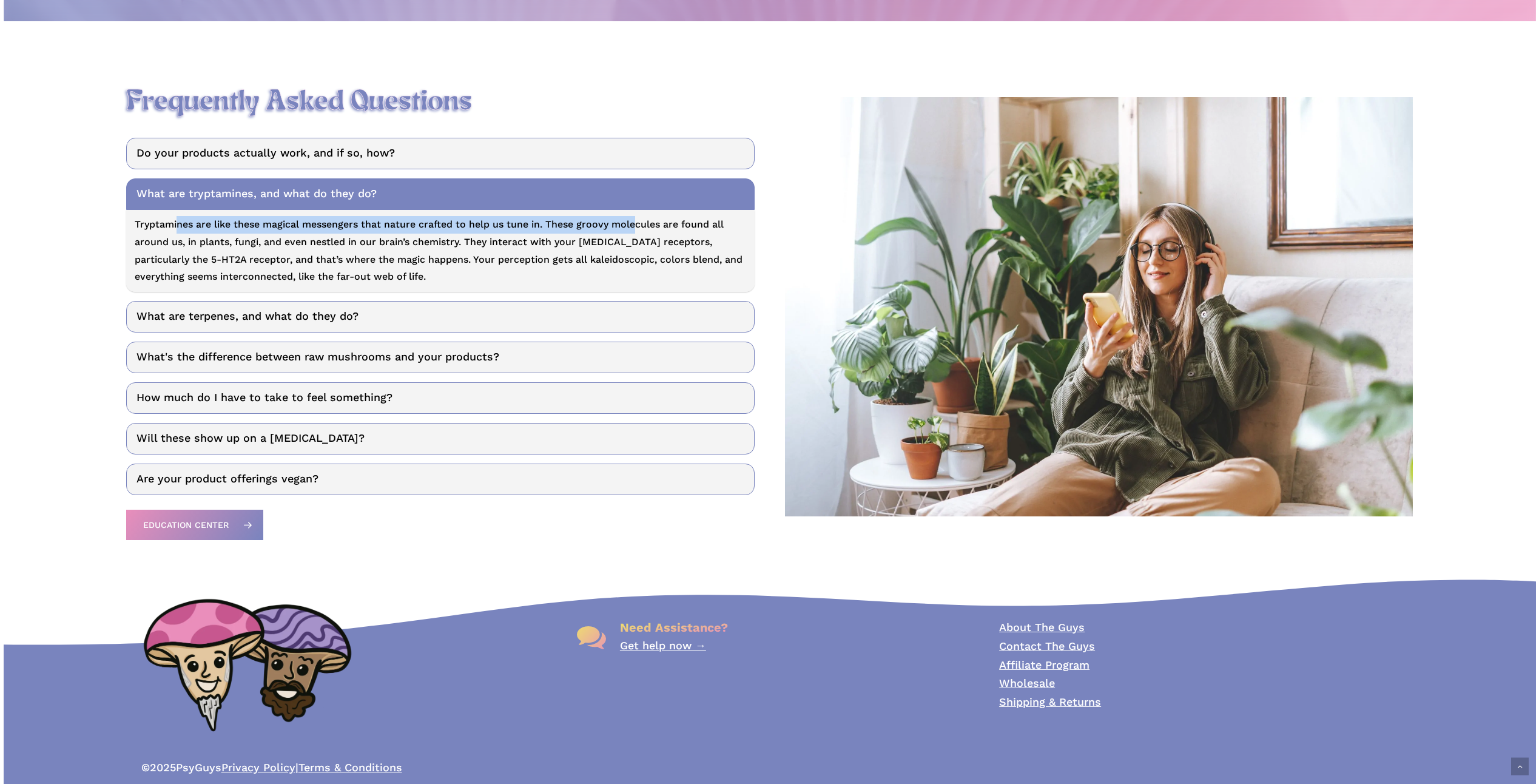
drag, startPoint x: 173, startPoint y: 233, endPoint x: 634, endPoint y: 231, distance: 461.0
click at [634, 231] on p "Tryptamines are like these magical messengers that nature crafted to help us tu…" at bounding box center [440, 251] width 611 height 70
drag, startPoint x: 634, startPoint y: 231, endPoint x: 361, endPoint y: 248, distance: 273.5
click at [361, 248] on p "Tryptamines are like these magical messengers that nature crafted to help us tu…" at bounding box center [440, 251] width 611 height 70
click at [267, 169] on link "Do your products actually work, and if so, how?" at bounding box center [440, 154] width 628 height 32
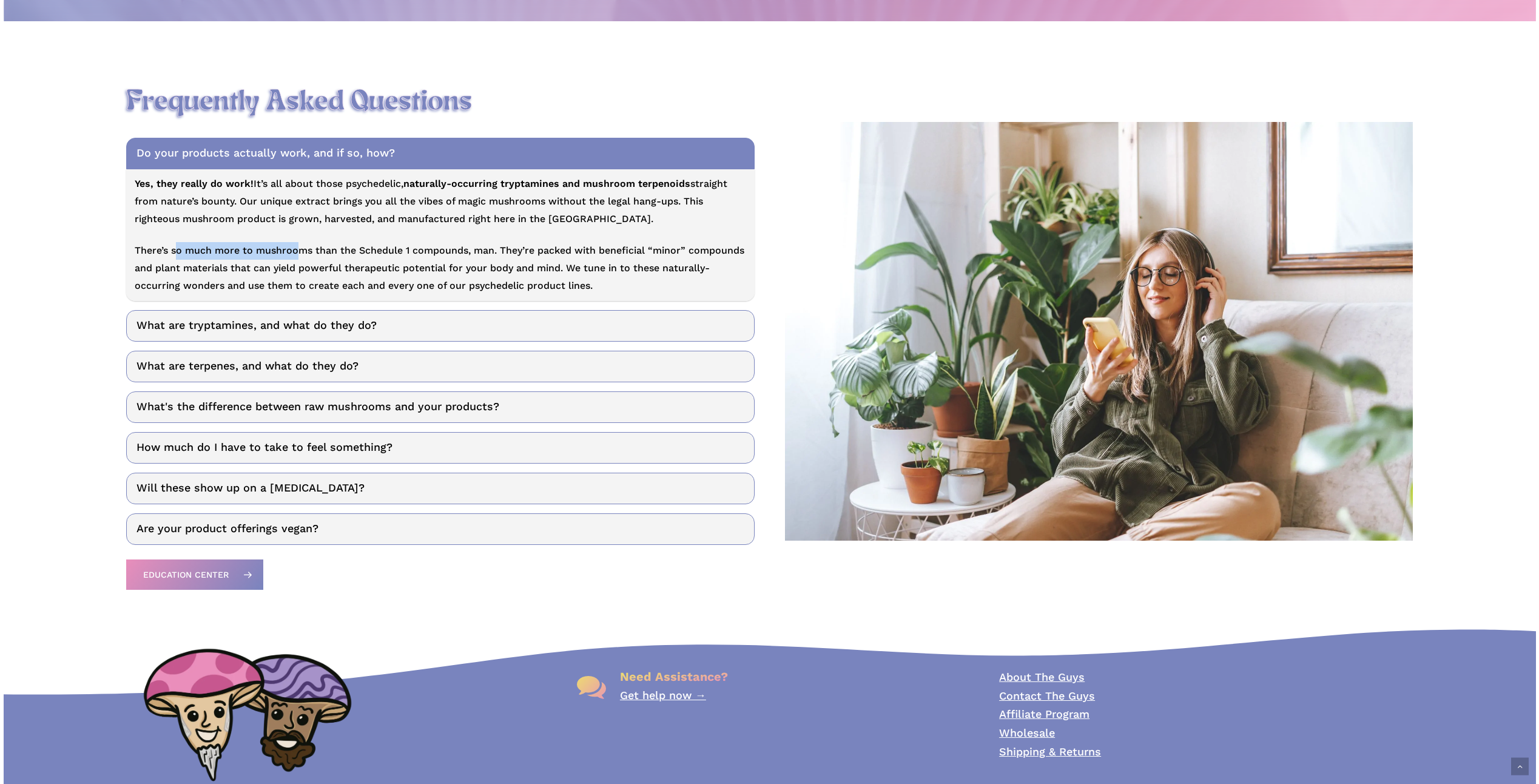
drag, startPoint x: 170, startPoint y: 255, endPoint x: 293, endPoint y: 257, distance: 123.0
click at [293, 257] on p "There’s so much more to mushrooms than the Schedule 1 compounds, man. They’re p…" at bounding box center [440, 267] width 611 height 52
drag, startPoint x: 293, startPoint y: 257, endPoint x: 350, endPoint y: 257, distance: 57.0
click at [350, 257] on p "There’s so much more to mushrooms than the Schedule 1 compounds, man. They’re p…" at bounding box center [440, 267] width 611 height 52
drag, startPoint x: 350, startPoint y: 257, endPoint x: 511, endPoint y: 255, distance: 161.0
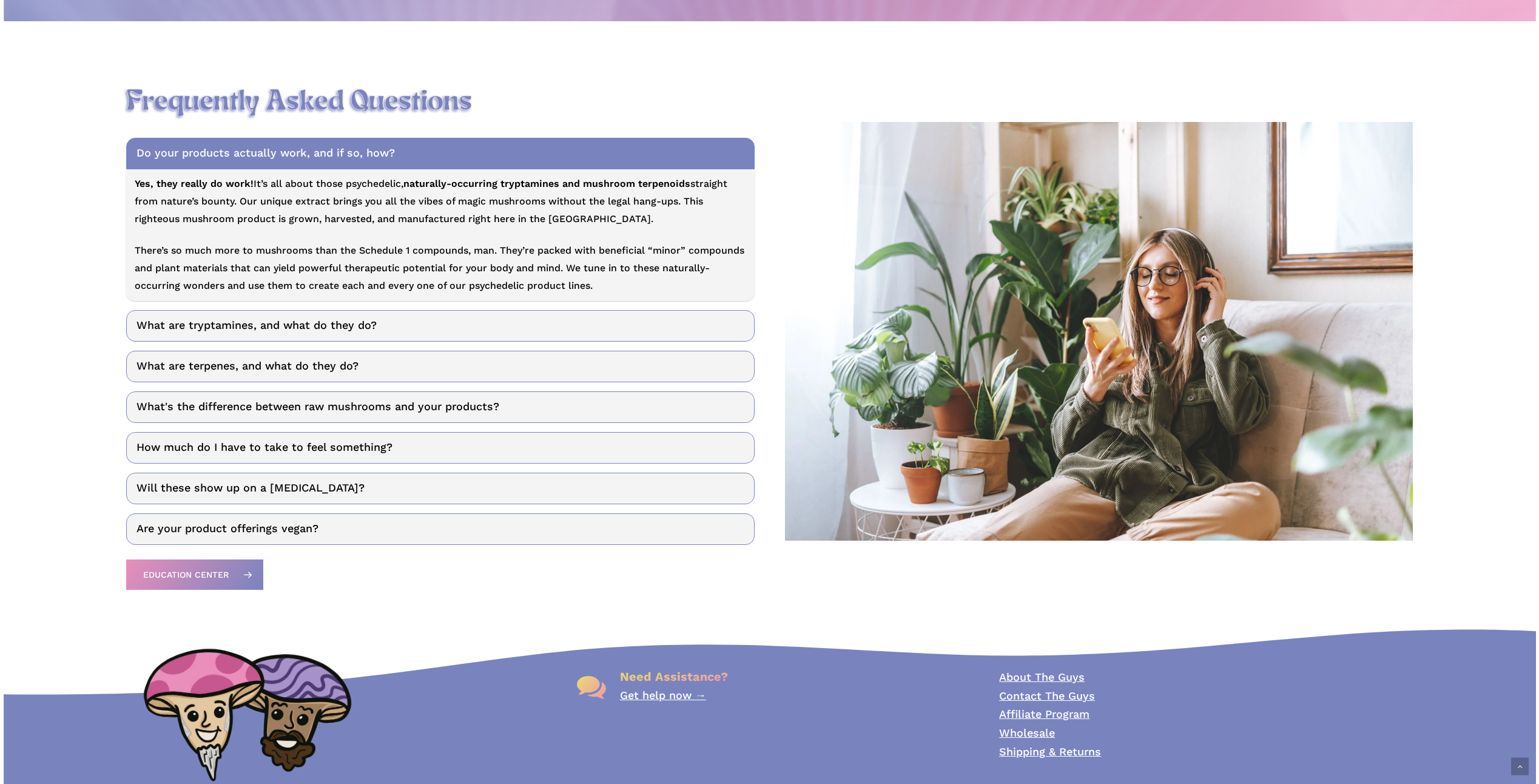
click at [511, 255] on p "There’s so much more to mushrooms than the Schedule 1 compounds, man. They’re p…" at bounding box center [440, 267] width 611 height 52
click at [277, 323] on link "What are tryptamines, and what do they do?" at bounding box center [440, 326] width 628 height 32
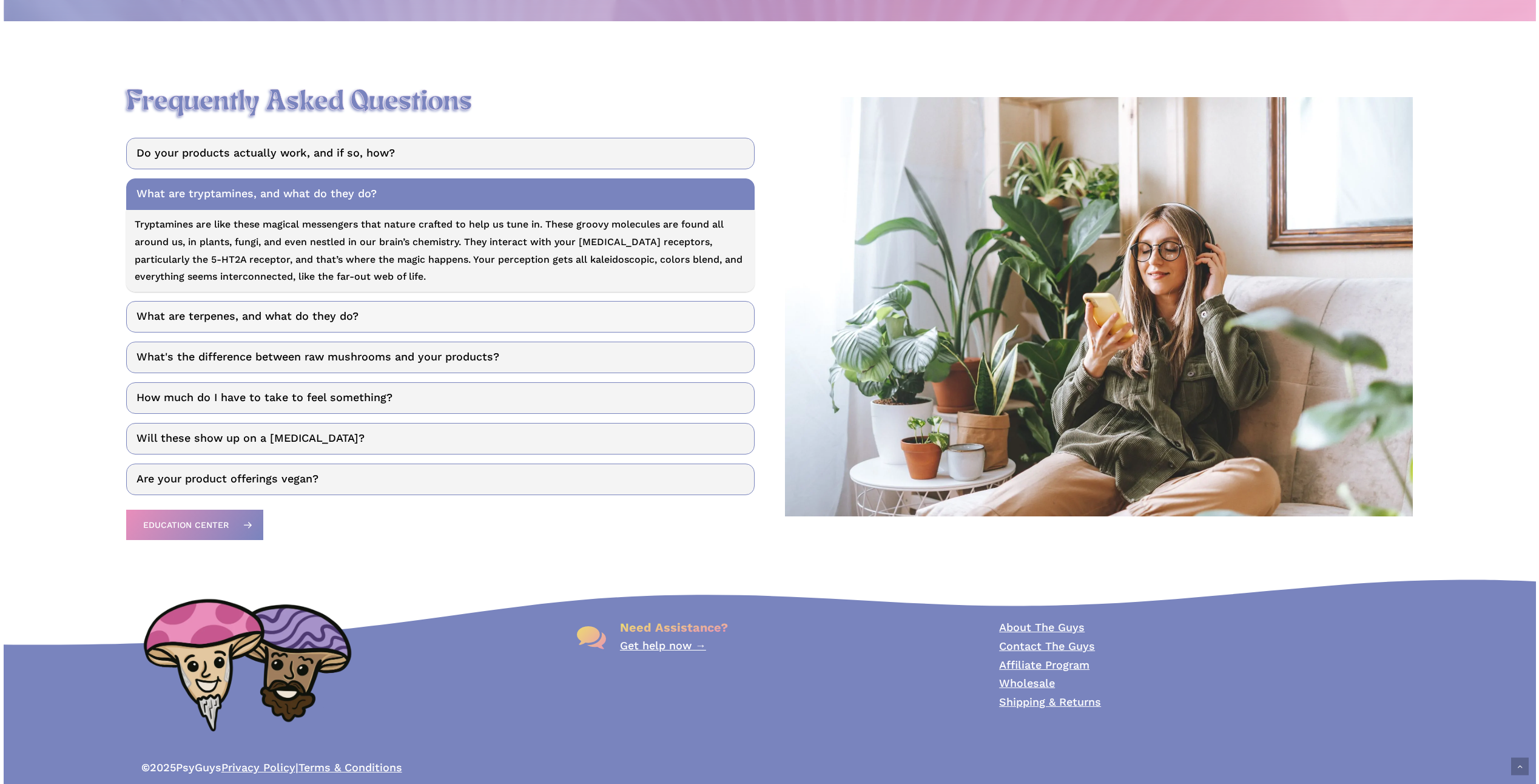
click at [267, 329] on link "What are terpenes, and what do they do?" at bounding box center [440, 316] width 628 height 32
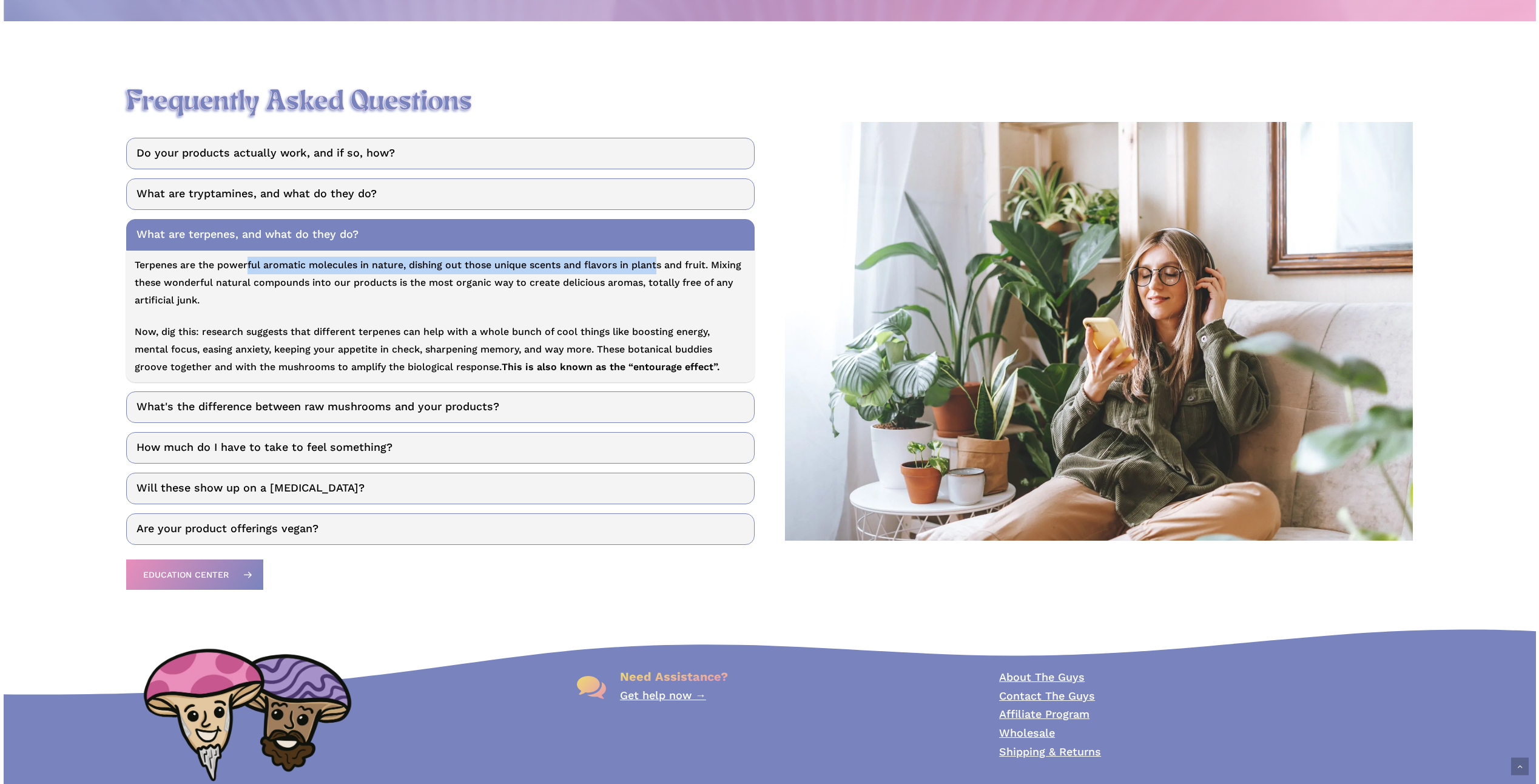
drag, startPoint x: 244, startPoint y: 272, endPoint x: 653, endPoint y: 272, distance: 409.0
click at [653, 272] on p "Terpenes are the powerful aromatic molecules in nature, dishing out those uniqu…" at bounding box center [440, 290] width 611 height 66
drag, startPoint x: 653, startPoint y: 272, endPoint x: 572, endPoint y: 292, distance: 83.4
click at [572, 292] on p "Terpenes are the powerful aromatic molecules in nature, dishing out those uniqu…" at bounding box center [440, 290] width 611 height 66
click at [186, 412] on link "What's the difference between raw mushrooms and your products?" at bounding box center [440, 407] width 628 height 32
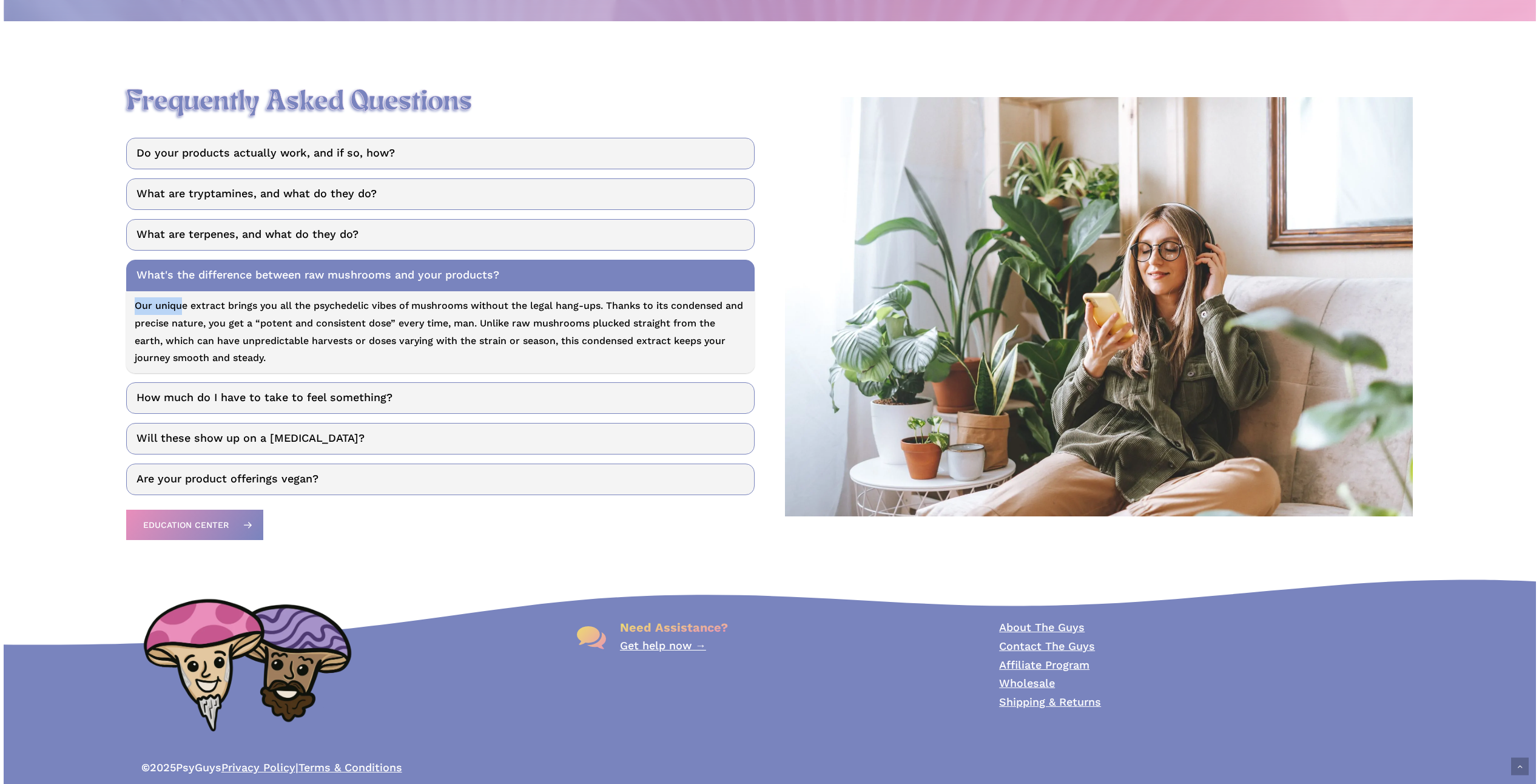
drag, startPoint x: 133, startPoint y: 313, endPoint x: 177, endPoint y: 314, distance: 44.0
click at [177, 314] on p "Our unique extract brings you all the psychedelic vibes of mushrooms without th…" at bounding box center [440, 332] width 611 height 70
drag, startPoint x: 177, startPoint y: 314, endPoint x: 283, endPoint y: 314, distance: 106.0
click at [283, 314] on p "Our unique extract brings you all the psychedelic vibes of mushrooms without th…" at bounding box center [440, 332] width 611 height 70
drag, startPoint x: 283, startPoint y: 314, endPoint x: 347, endPoint y: 314, distance: 64.0
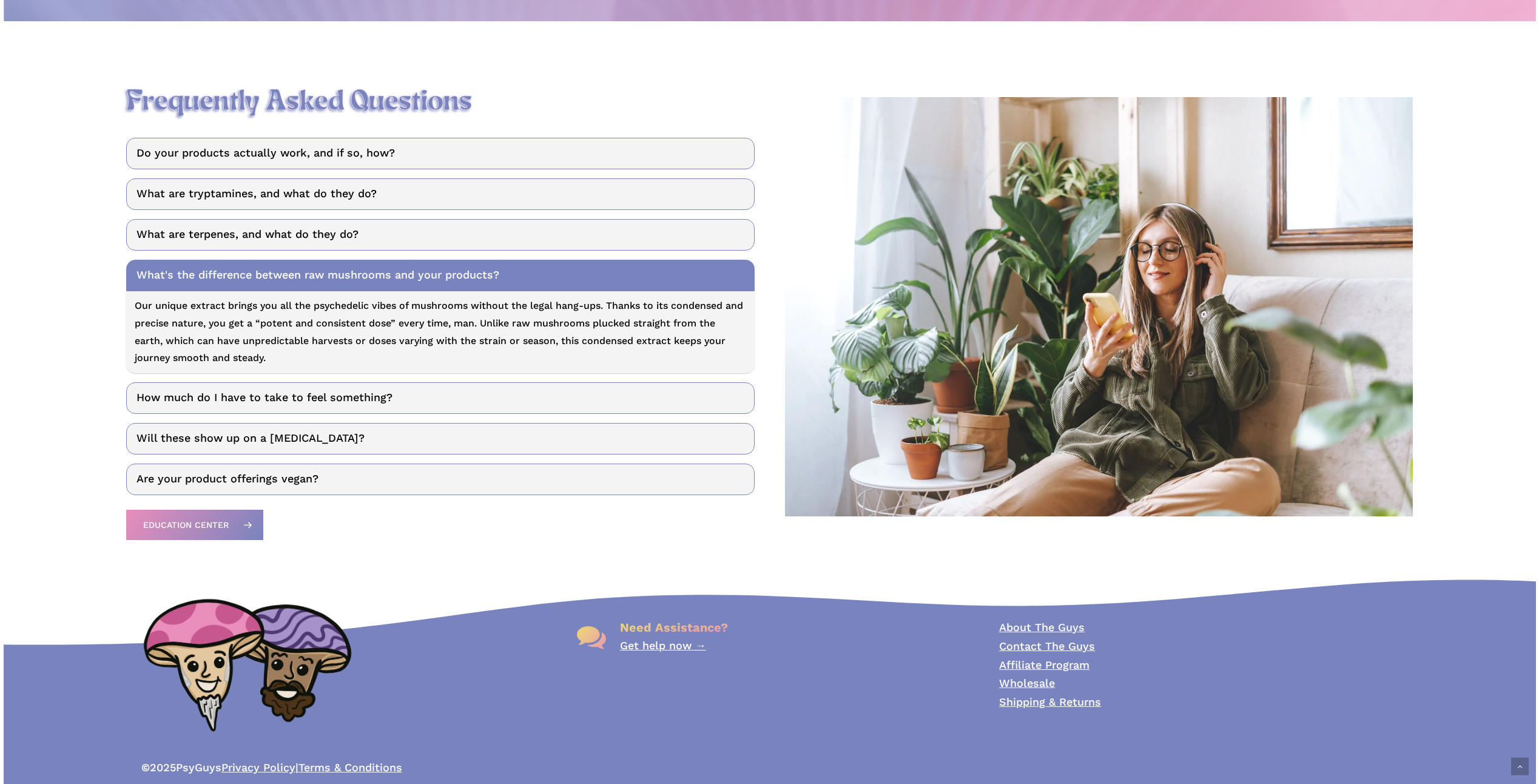
click at [347, 314] on p "Our unique extract brings you all the psychedelic vibes of mushrooms without th…" at bounding box center [440, 332] width 611 height 70
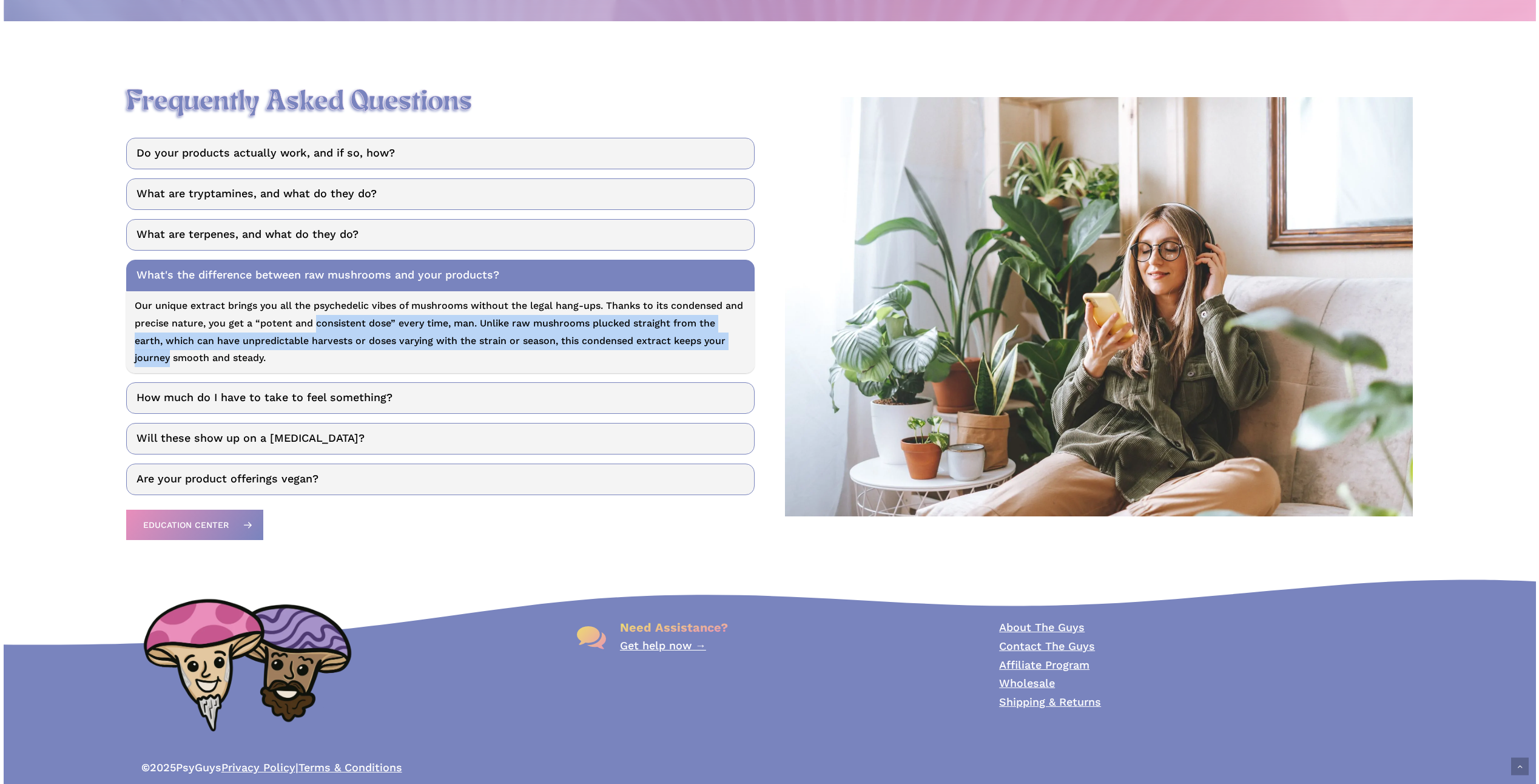
drag, startPoint x: 311, startPoint y: 323, endPoint x: 761, endPoint y: 339, distance: 450.3
click at [761, 339] on div "Frequently Asked Questions Do your products actually work, and if so, how? Yes,…" at bounding box center [440, 306] width 658 height 478
drag, startPoint x: 761, startPoint y: 339, endPoint x: 674, endPoint y: 341, distance: 87.0
click at [674, 341] on p "Our unique extract brings you all the psychedelic vibes of mushrooms without th…" at bounding box center [440, 332] width 611 height 70
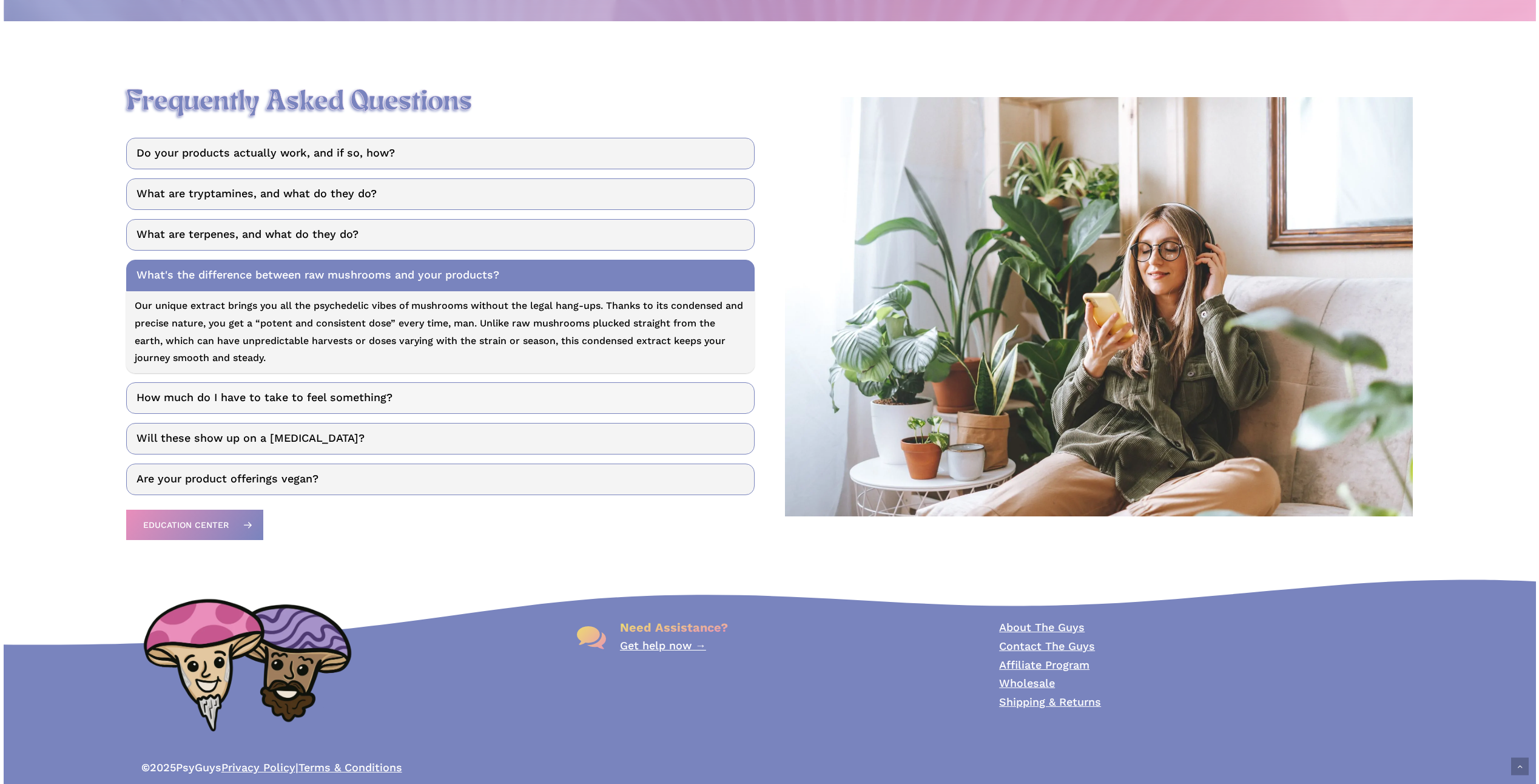
click at [361, 398] on link "How much do I have to take to feel something?" at bounding box center [440, 398] width 628 height 32
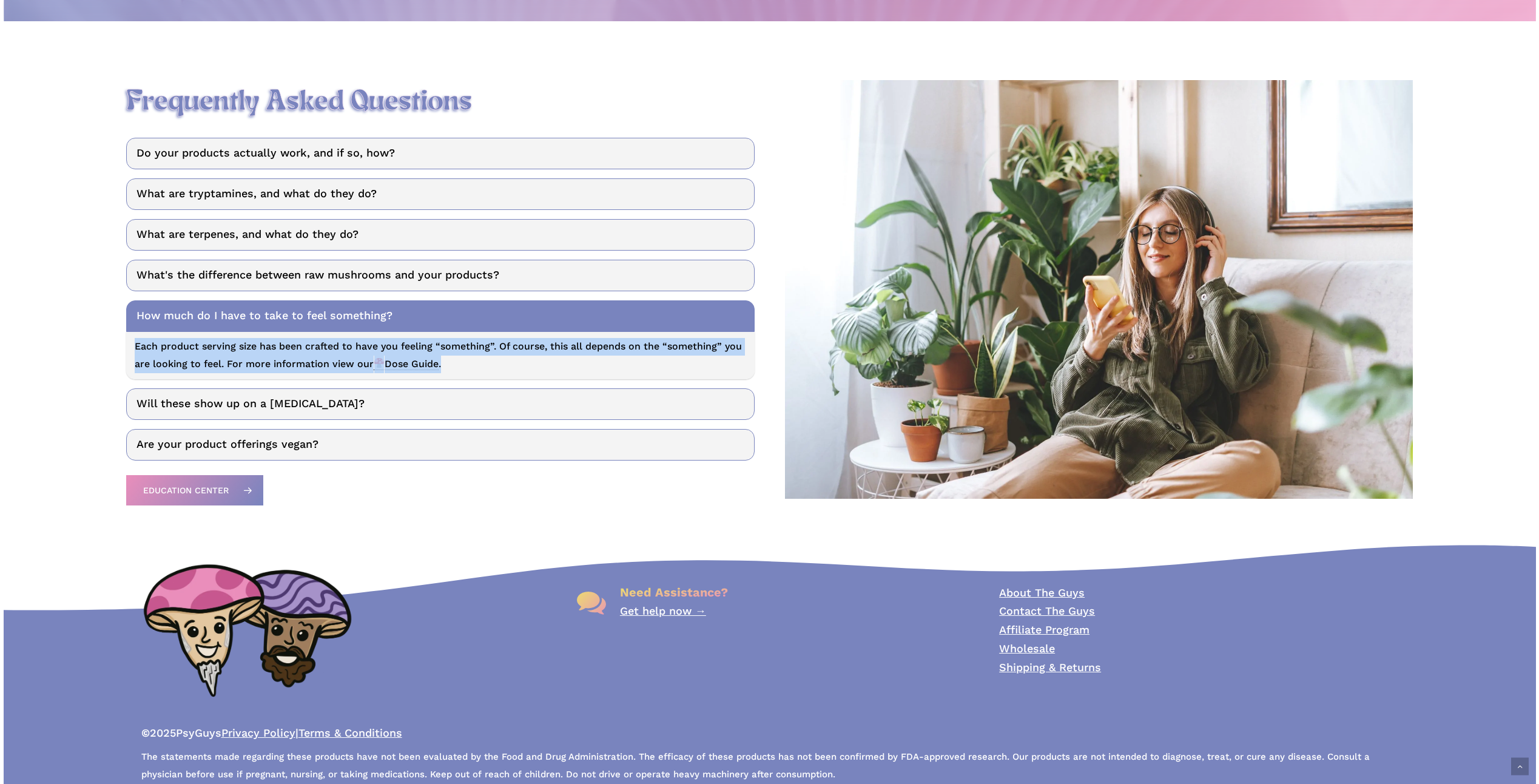
drag, startPoint x: 129, startPoint y: 352, endPoint x: 575, endPoint y: 374, distance: 446.5
click at [575, 374] on div "Each product serving size has been crafted to have you feeling “something”. Of …" at bounding box center [440, 355] width 628 height 47
click at [276, 404] on link "Will these show up on a [MEDICAL_DATA]?" at bounding box center [440, 404] width 628 height 32
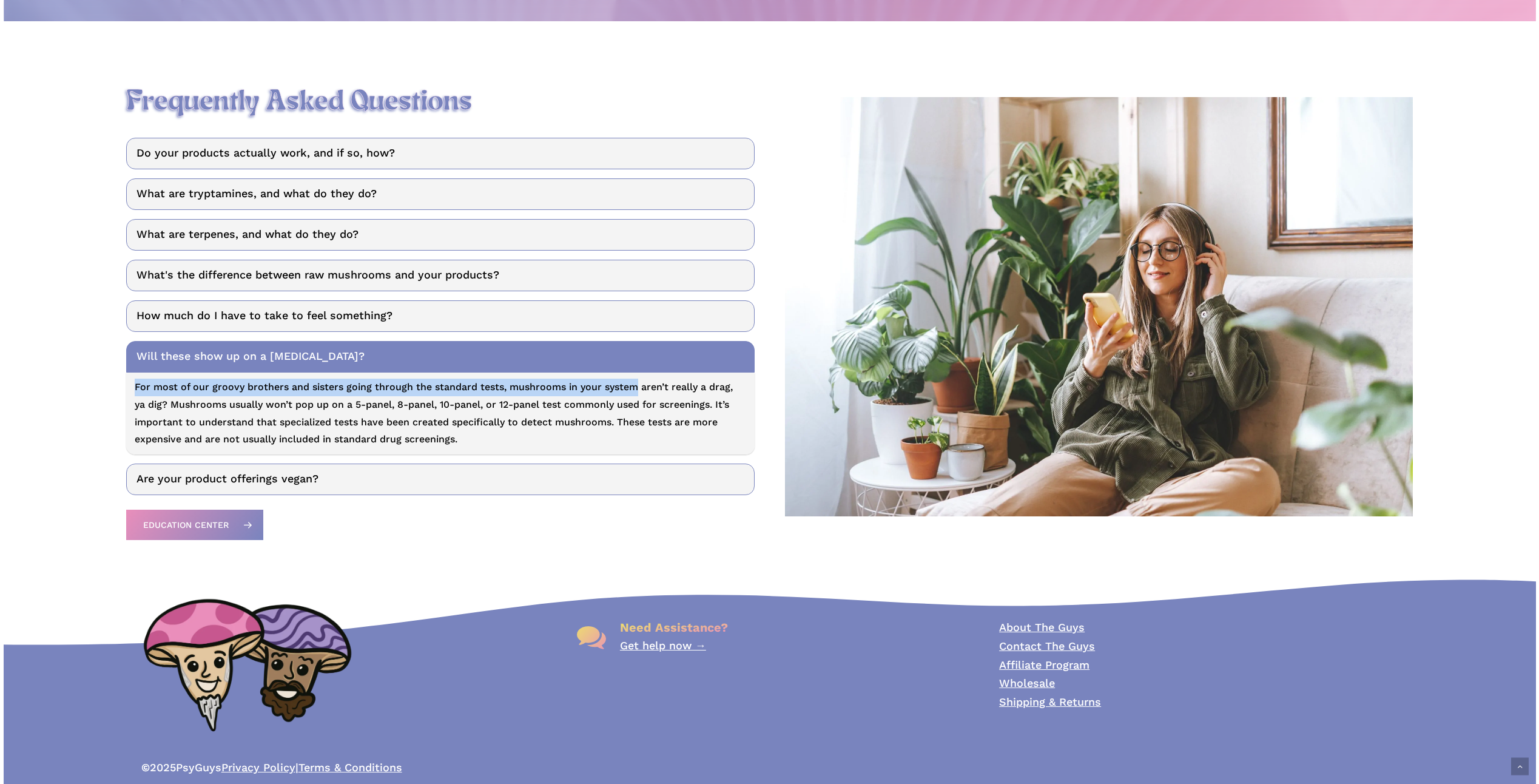
drag, startPoint x: 130, startPoint y: 394, endPoint x: 632, endPoint y: 396, distance: 502.0
click at [632, 396] on div "For most of our groovy brothers and sisters going through the standard tests, m…" at bounding box center [440, 413] width 628 height 82
drag, startPoint x: 632, startPoint y: 396, endPoint x: 579, endPoint y: 399, distance: 53.1
click at [579, 399] on p "For most of our groovy brothers and sisters going through the standard tests, m…" at bounding box center [440, 414] width 611 height 70
click at [225, 483] on link "Are your product offerings vegan?" at bounding box center [440, 479] width 628 height 32
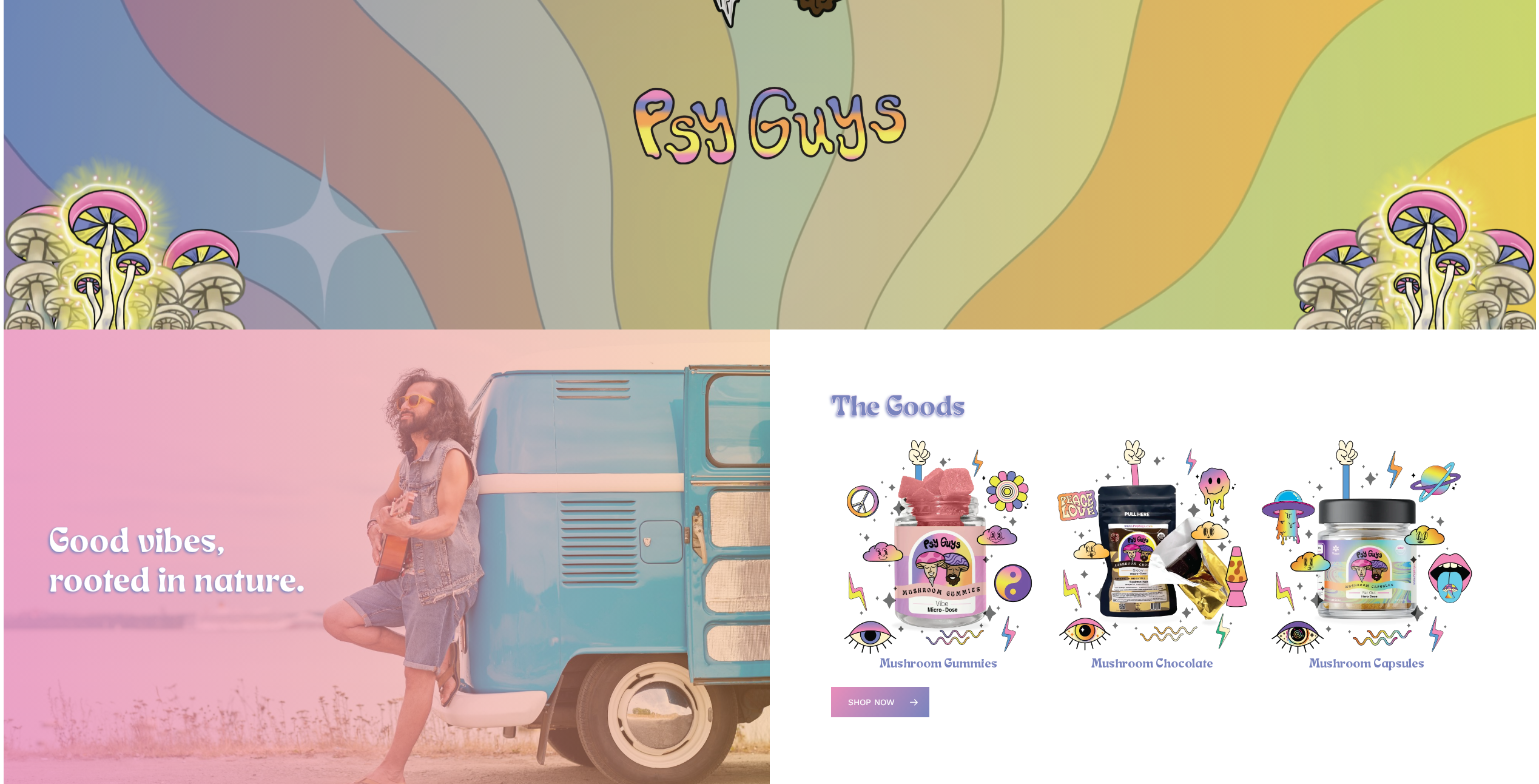
scroll to position [0, 0]
